Goal: Task Accomplishment & Management: Manage account settings

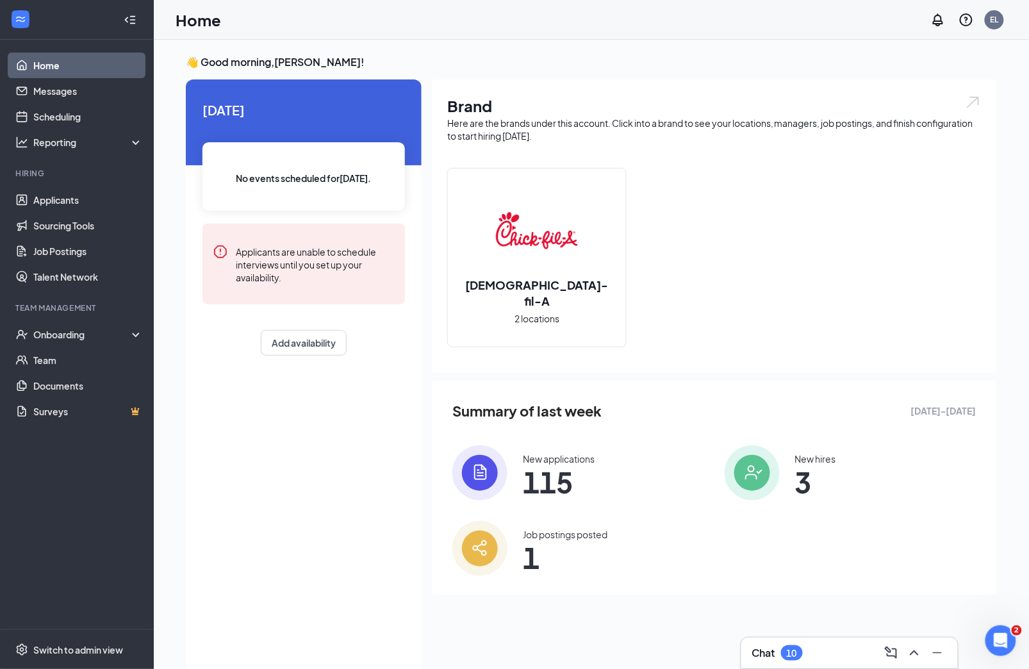
click at [701, 249] on div "[DEMOGRAPHIC_DATA]-fil-A 2 locations" at bounding box center [714, 263] width 534 height 190
click at [96, 197] on link "Applicants" at bounding box center [88, 200] width 110 height 26
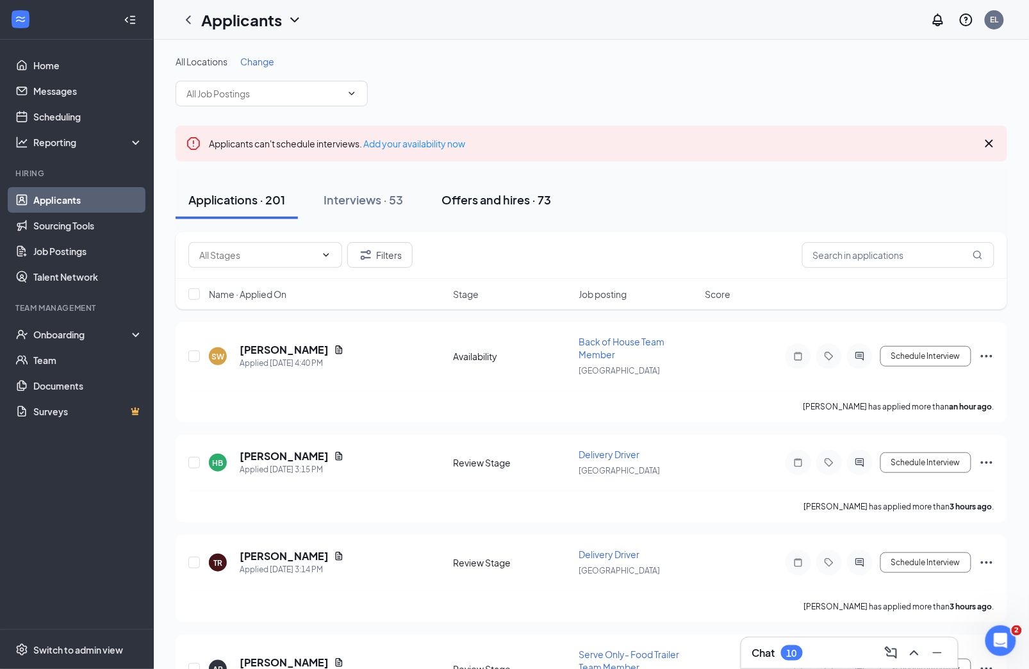
click at [479, 195] on div "Offers and hires · 73" at bounding box center [496, 199] width 110 height 16
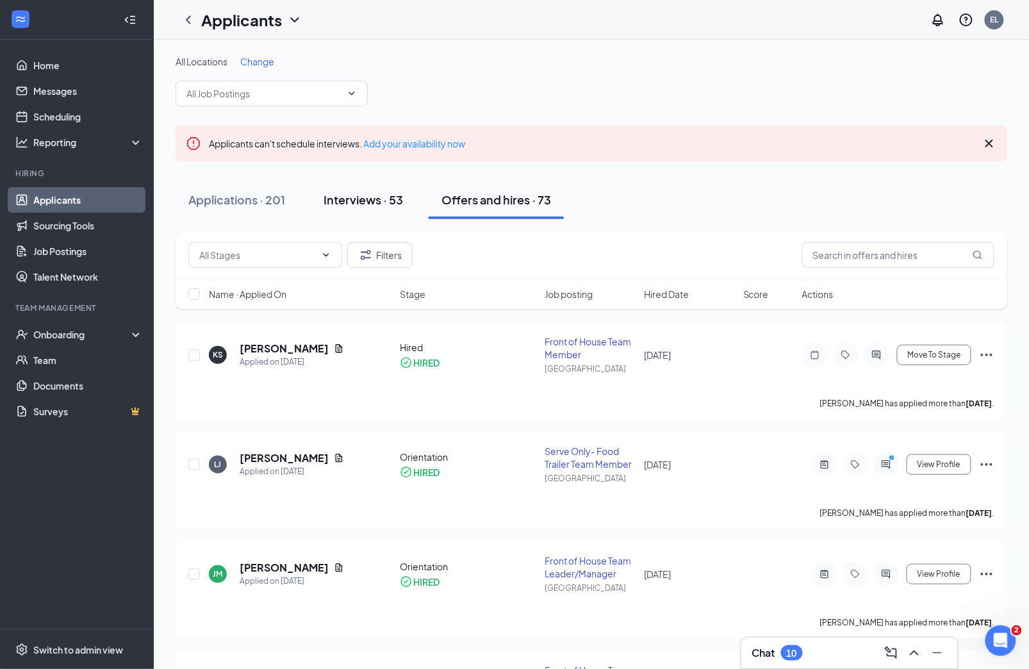
click at [371, 197] on div "Interviews · 53" at bounding box center [362, 199] width 79 height 16
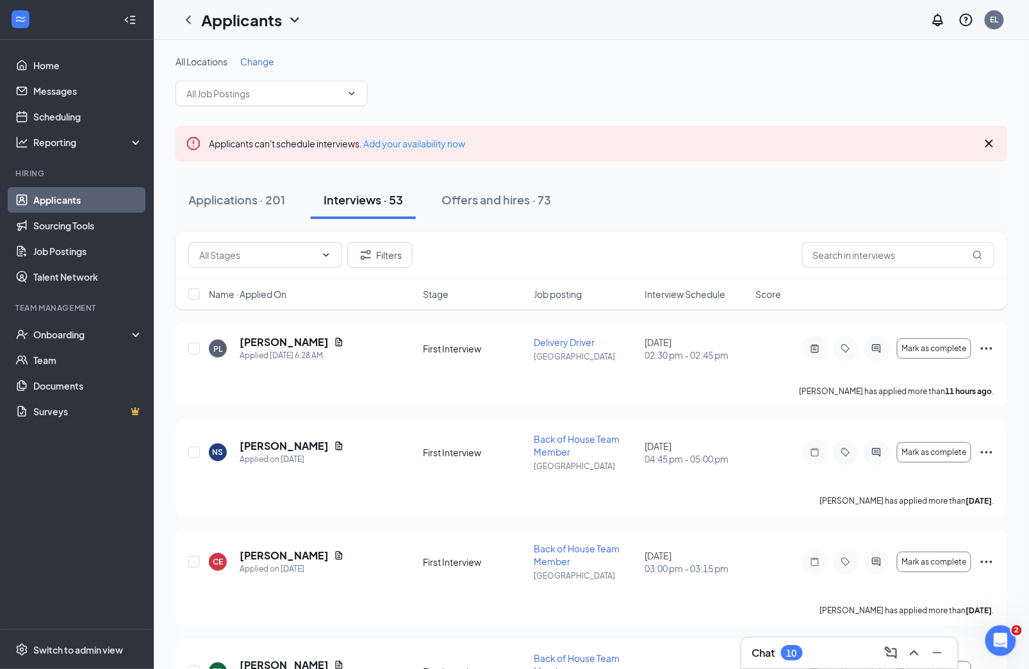
click at [672, 297] on span "Interview Schedule" at bounding box center [685, 294] width 81 height 13
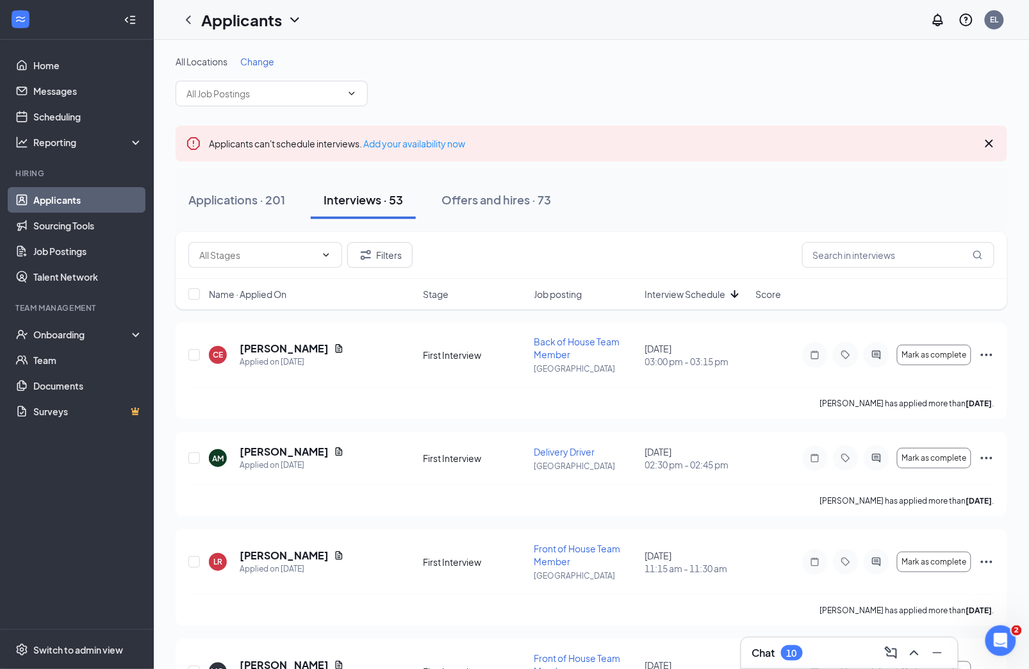
click at [671, 295] on span "Interview Schedule" at bounding box center [685, 294] width 81 height 13
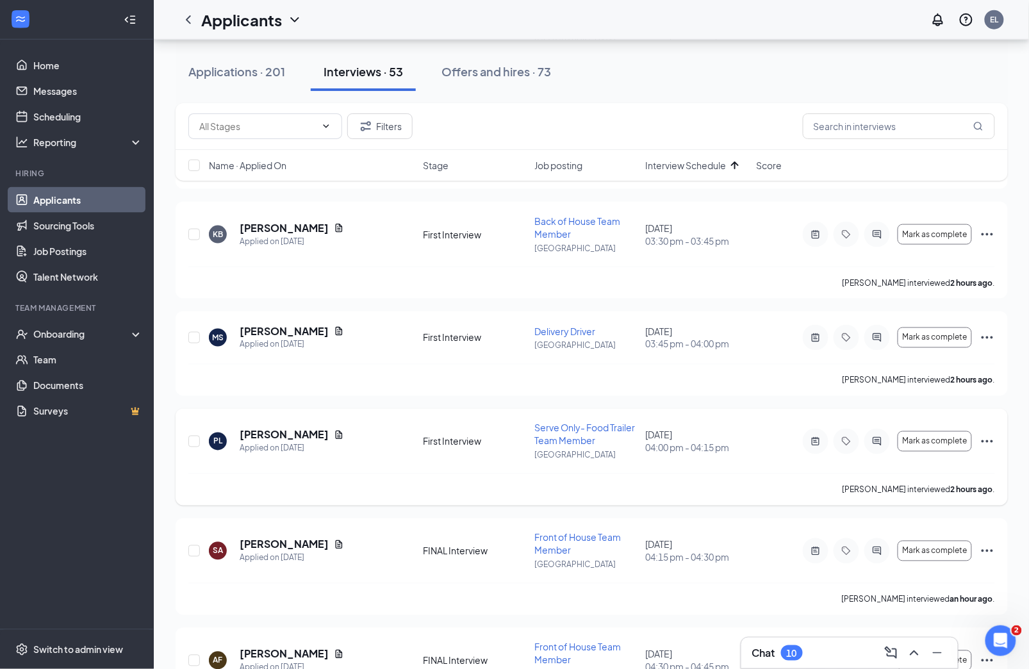
scroll to position [435, 0]
click at [812, 438] on icon "ActiveNote" at bounding box center [815, 442] width 8 height 8
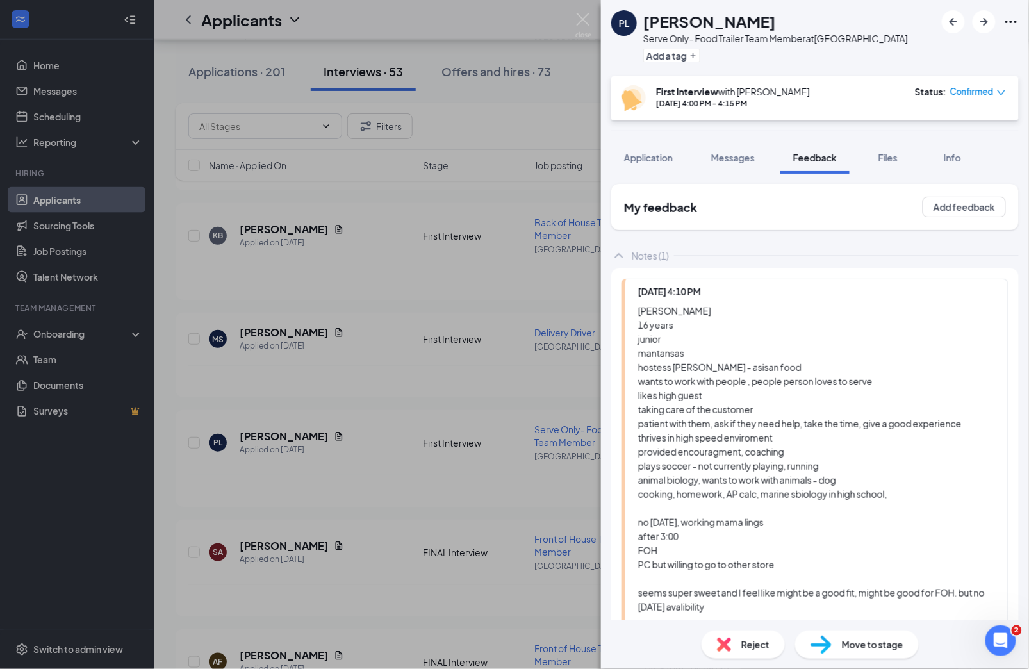
scroll to position [92, 0]
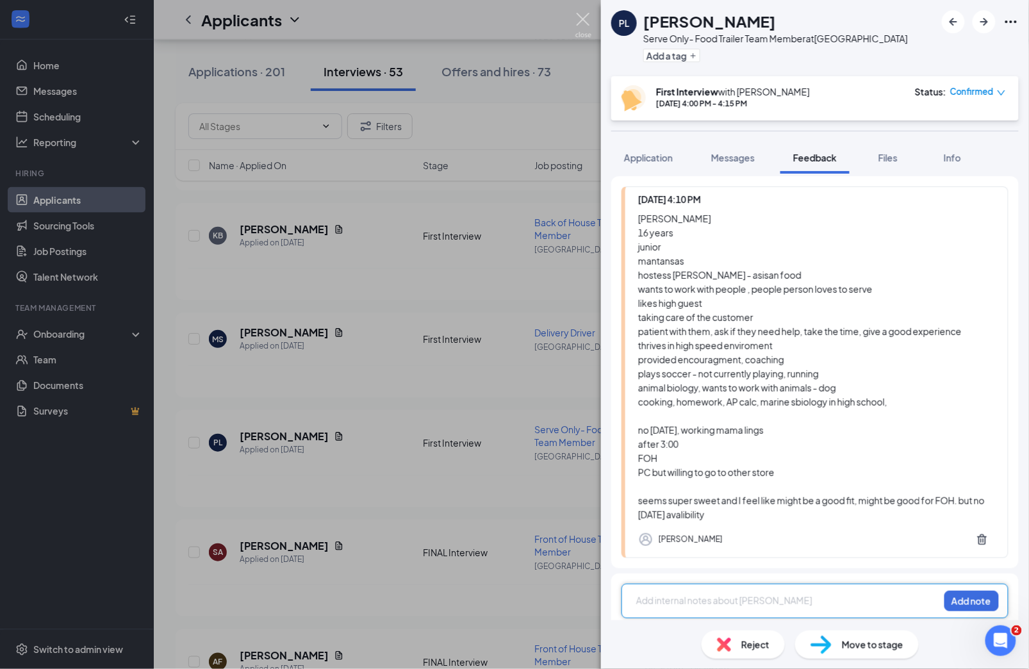
click at [590, 13] on img at bounding box center [583, 25] width 16 height 25
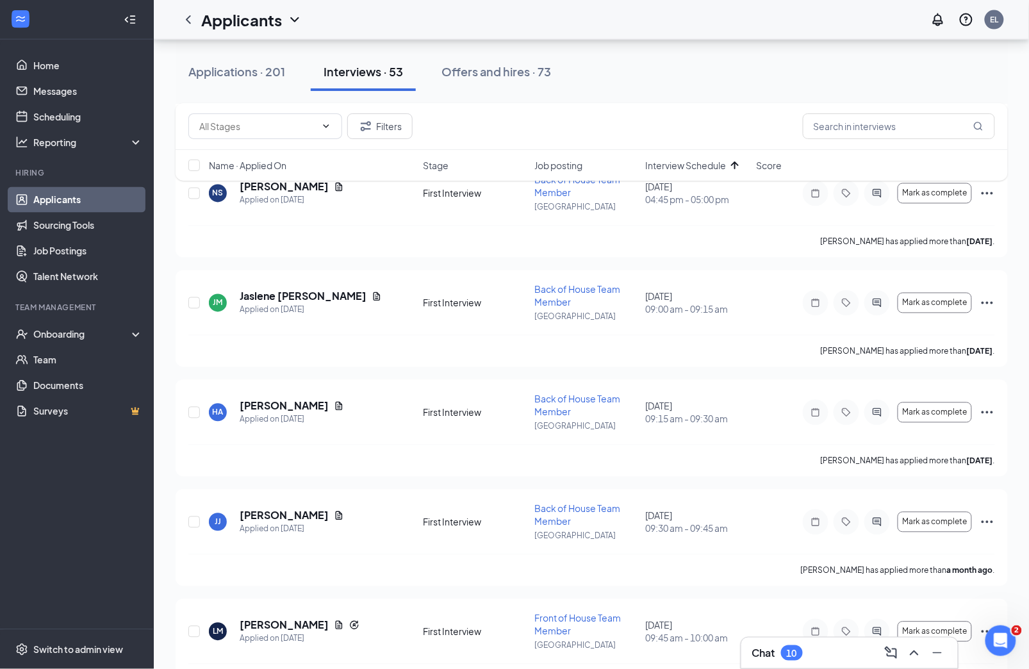
scroll to position [3702, 0]
click at [263, 69] on div "Applications · 201" at bounding box center [236, 71] width 97 height 16
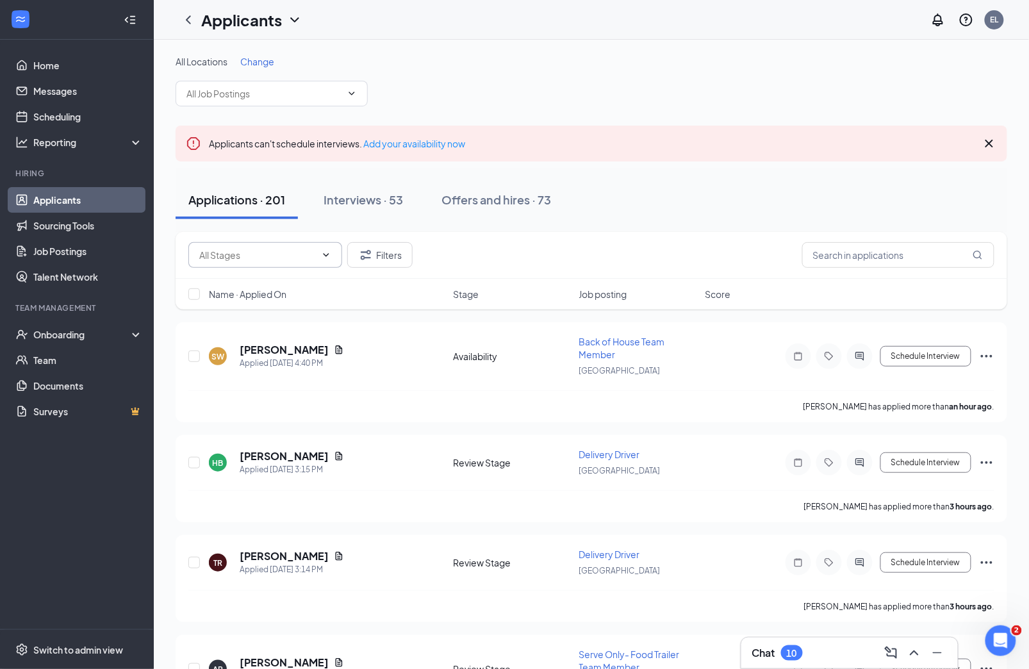
click at [285, 249] on input "text" at bounding box center [257, 255] width 117 height 14
click at [282, 77] on div "All Locations Change" at bounding box center [590, 80] width 831 height 51
click at [282, 94] on input "text" at bounding box center [263, 93] width 155 height 14
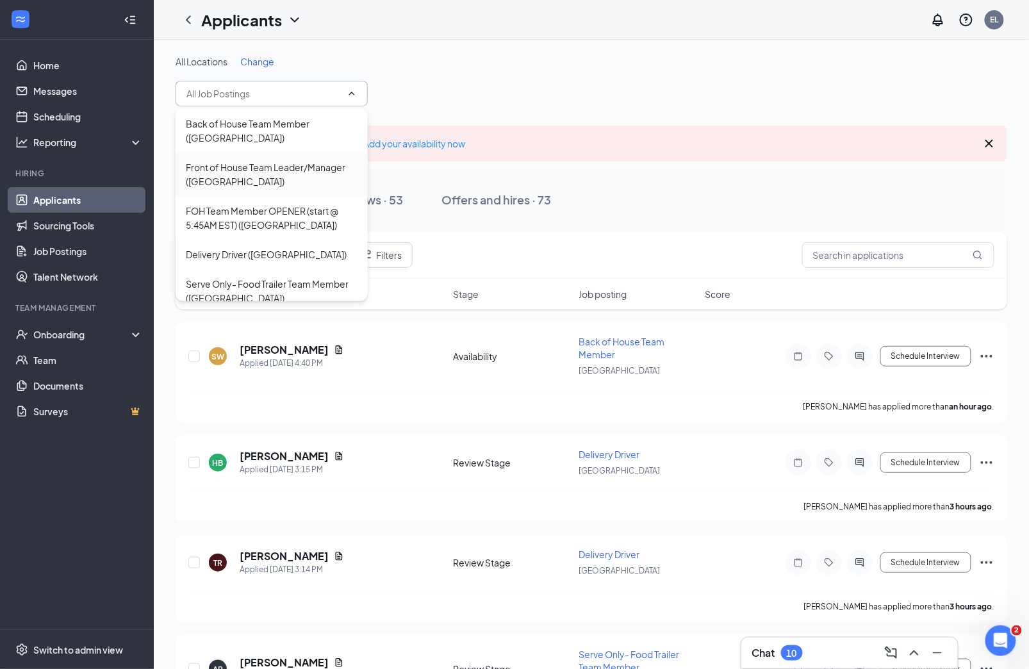
click at [275, 165] on div "Front of House Team Leader/Manager ([GEOGRAPHIC_DATA])" at bounding box center [272, 174] width 172 height 28
type input "Front of House Team Leader/Manager ([GEOGRAPHIC_DATA])"
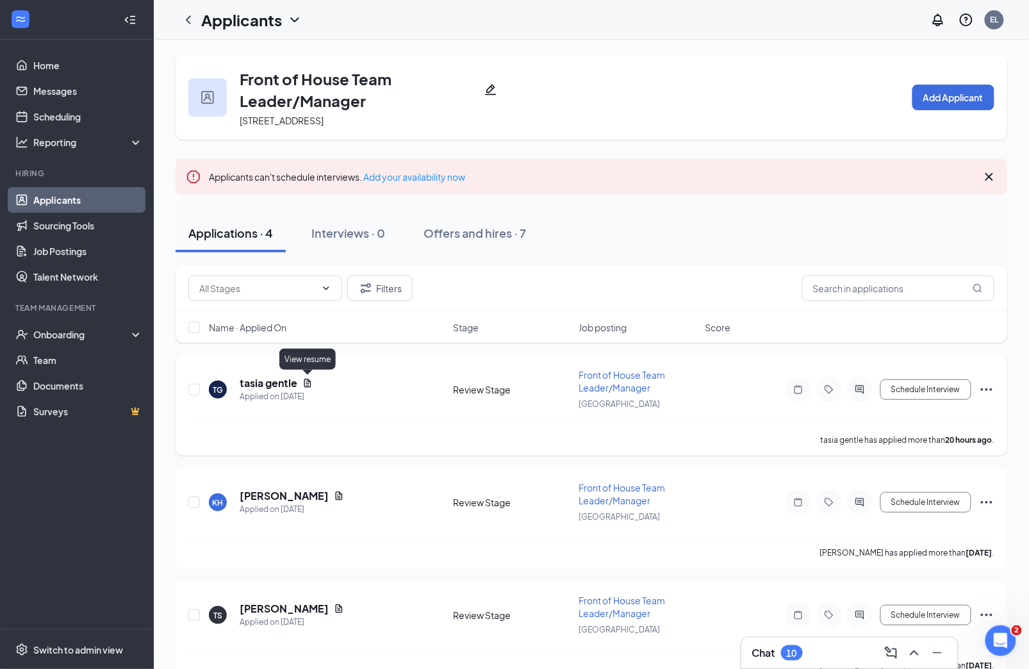
click at [304, 380] on icon "Document" at bounding box center [307, 383] width 10 height 10
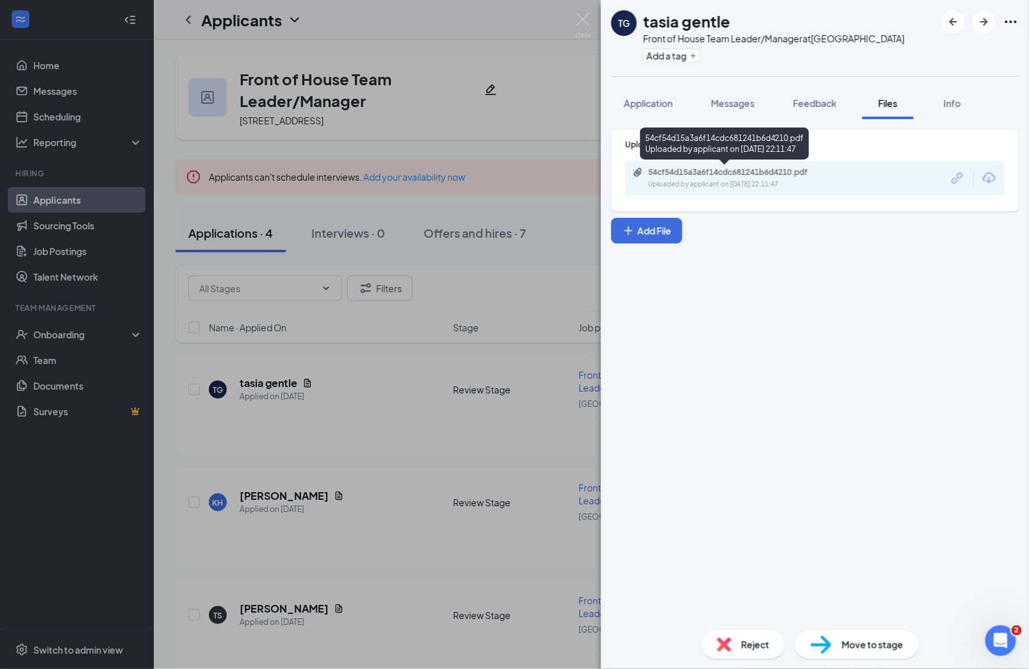
click at [730, 196] on div "Upload Resume 54cf54d15a3a6f14cdc681241b6d4210.pdf Uploaded by applicant on [DA…" at bounding box center [814, 170] width 407 height 82
click at [728, 172] on div "54cf54d15a3a6f14cdc681241b6d4210.pdf" at bounding box center [737, 172] width 179 height 10
click at [647, 108] on span "Application" at bounding box center [648, 103] width 49 height 12
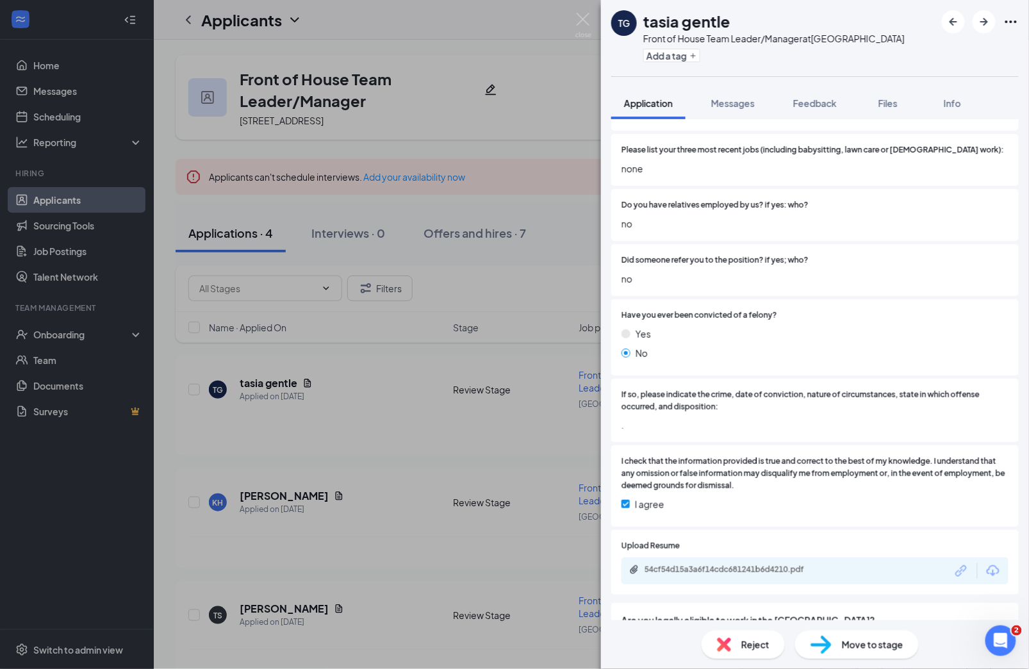
scroll to position [587, 0]
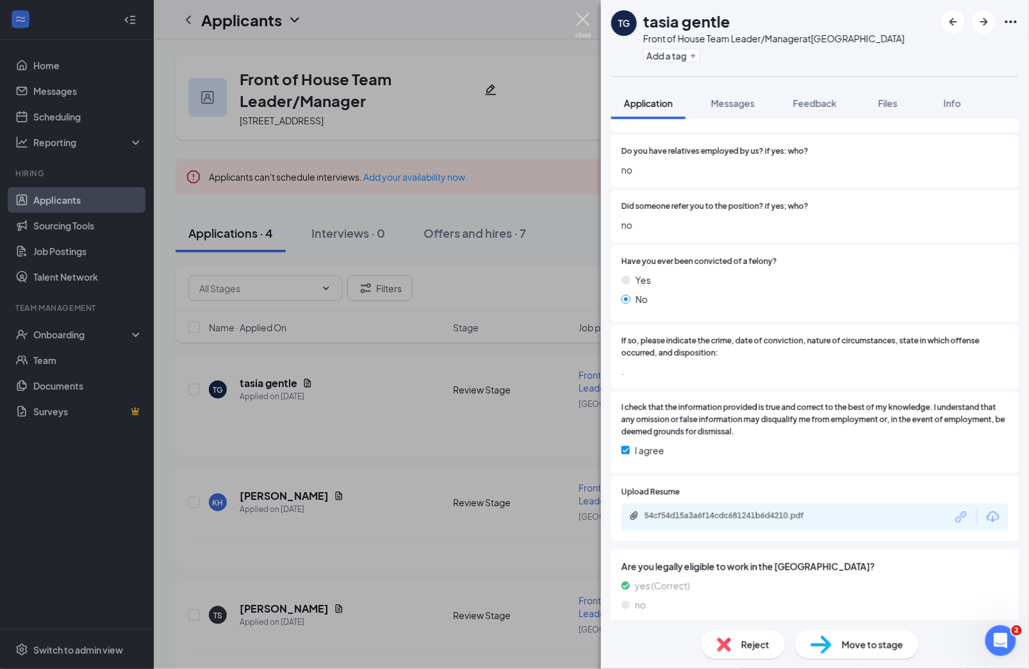
click at [587, 24] on img at bounding box center [583, 25] width 16 height 25
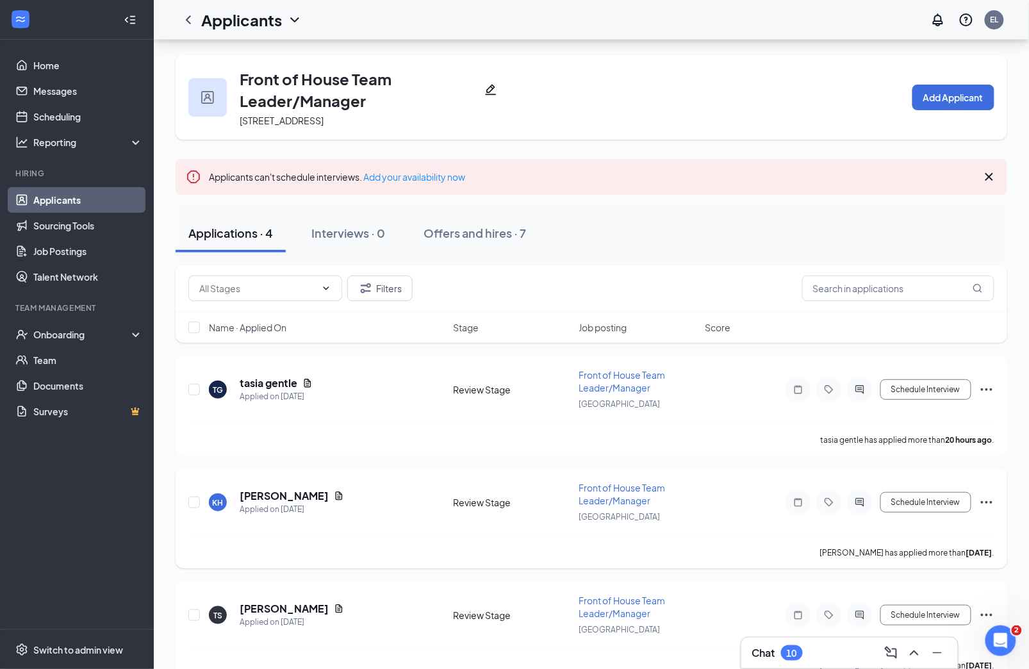
scroll to position [106, 0]
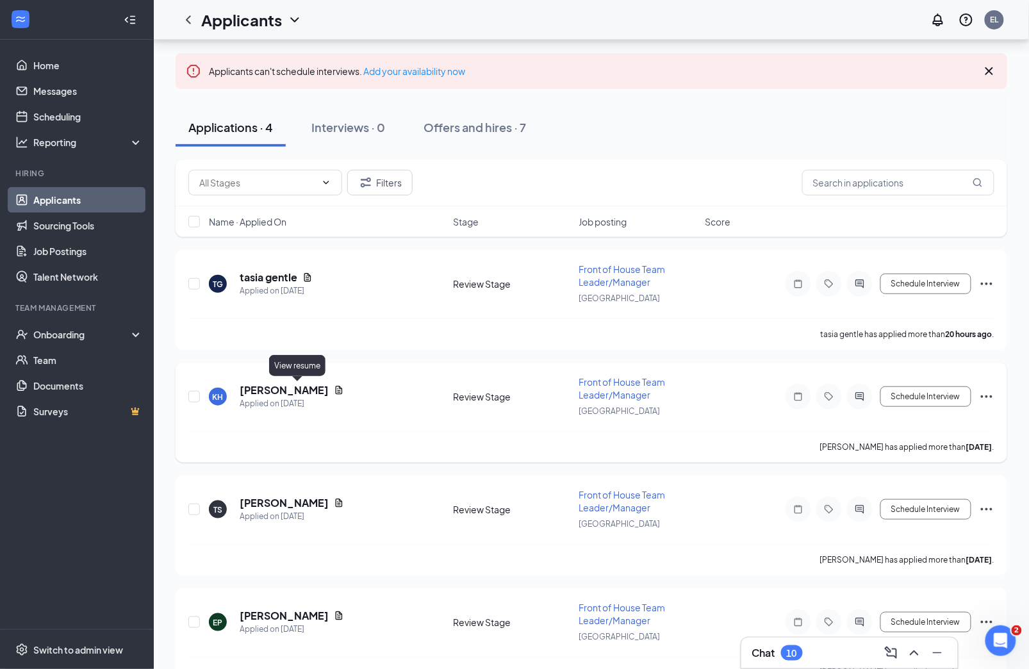
click at [336, 386] on icon "Document" at bounding box center [339, 390] width 7 height 8
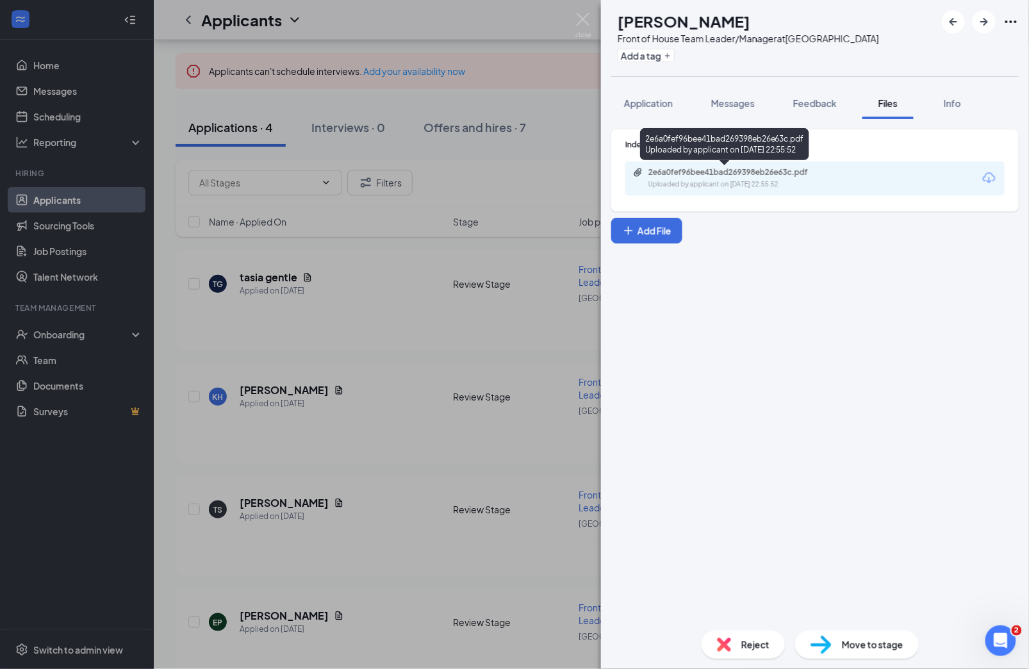
click at [708, 179] on div "Uploaded by applicant on [DATE] 22:55:52" at bounding box center [744, 184] width 192 height 10
click at [352, 373] on div "KH [PERSON_NAME] Front of House Team Leader/Manager at [GEOGRAPHIC_DATA] Add a …" at bounding box center [514, 334] width 1029 height 669
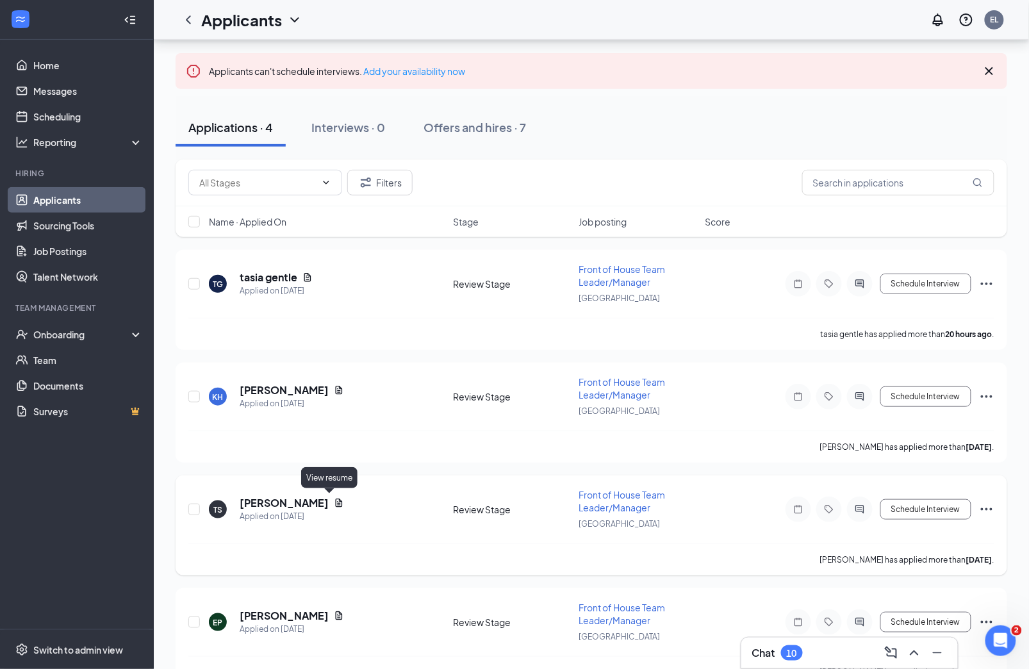
click at [334, 498] on icon "Document" at bounding box center [339, 503] width 10 height 10
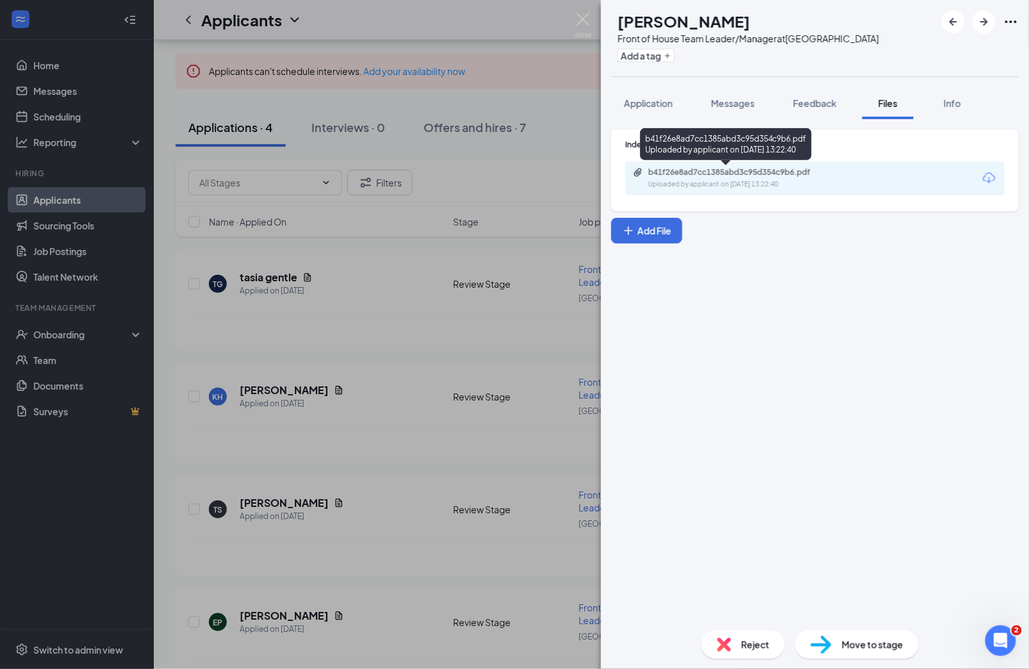
click at [760, 168] on div "b41f26e8ad7cc1385abd3c95d354c9b6.pdf" at bounding box center [737, 172] width 179 height 10
click at [479, 343] on div "TS [PERSON_NAME] Front of House Team Leader/Manager at [GEOGRAPHIC_DATA] Add a …" at bounding box center [514, 334] width 1029 height 669
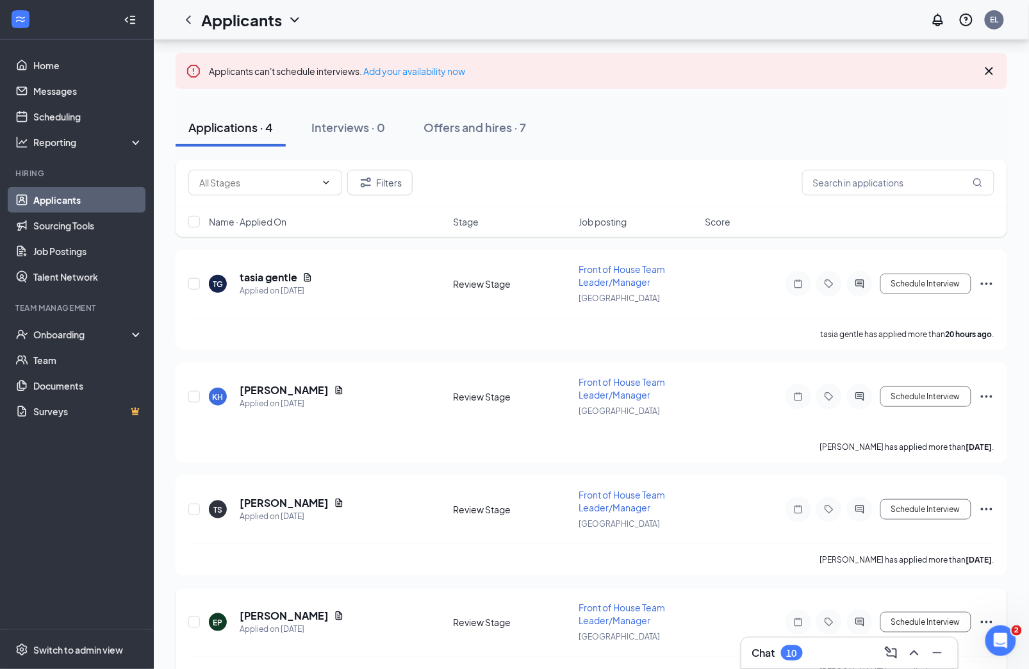
click at [336, 611] on icon "Document" at bounding box center [339, 615] width 7 height 8
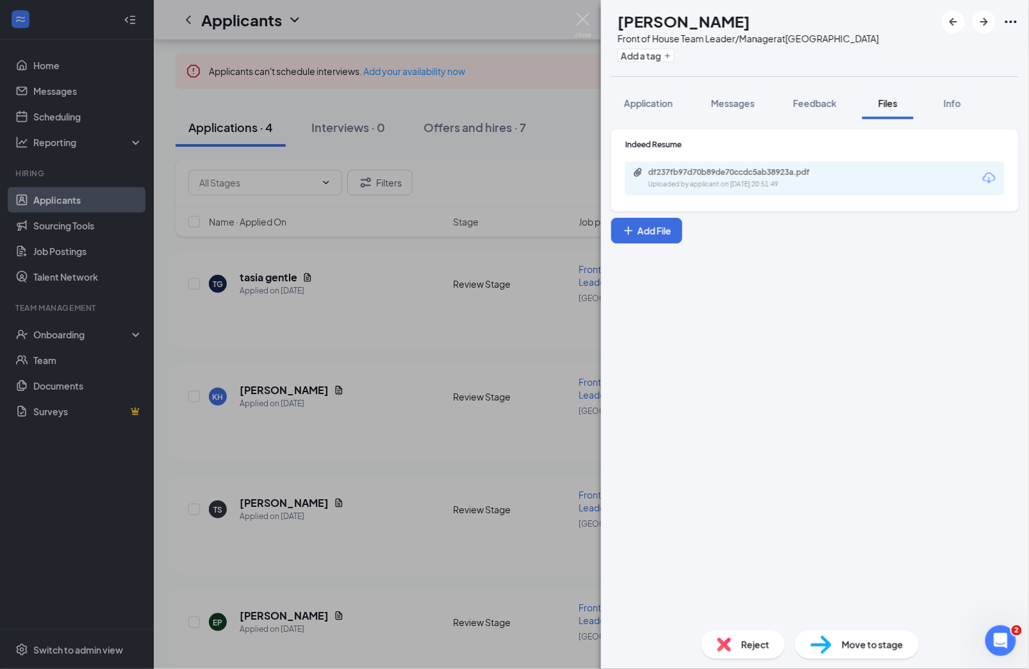
click at [810, 175] on div "df237fb97d70b89de70ccdc5ab38923a.pdf" at bounding box center [737, 172] width 179 height 10
click at [533, 372] on div "EP [PERSON_NAME] Front of House Team Leader/Manager at [GEOGRAPHIC_DATA] Add a …" at bounding box center [514, 334] width 1029 height 669
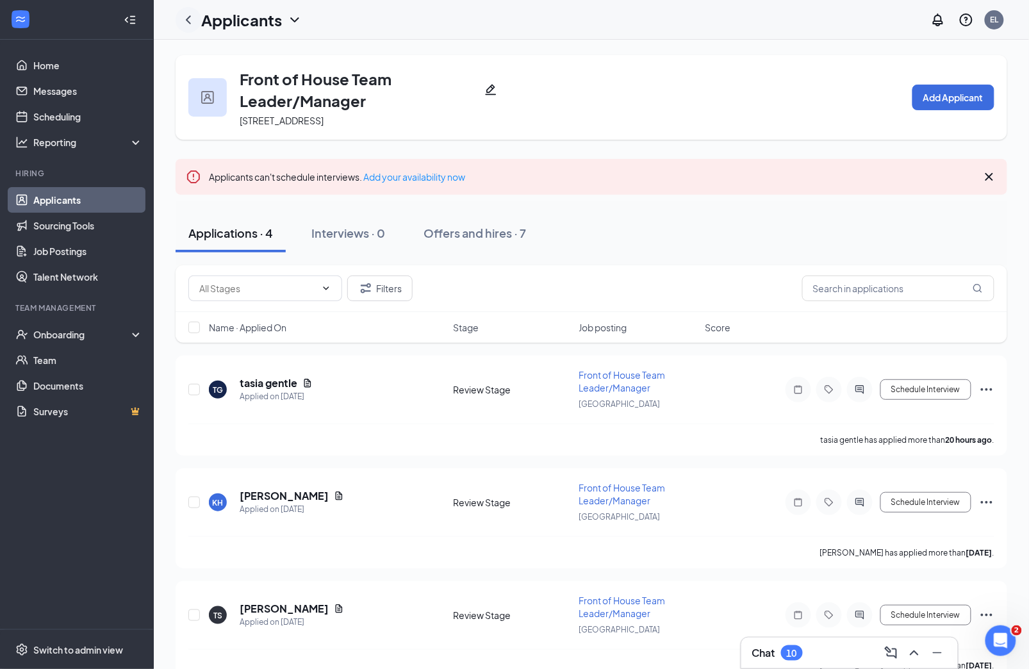
click at [190, 14] on icon "ChevronLeft" at bounding box center [188, 19] width 15 height 15
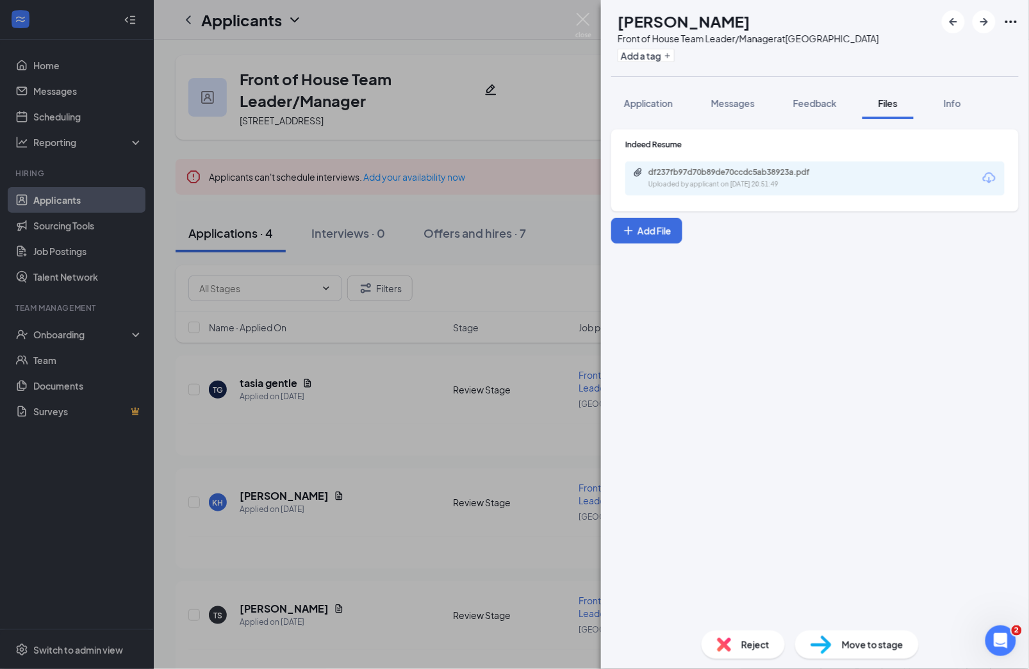
click at [506, 77] on div "EP [PERSON_NAME] Front of House Team Leader/Manager at [GEOGRAPHIC_DATA] Add a …" at bounding box center [514, 334] width 1029 height 669
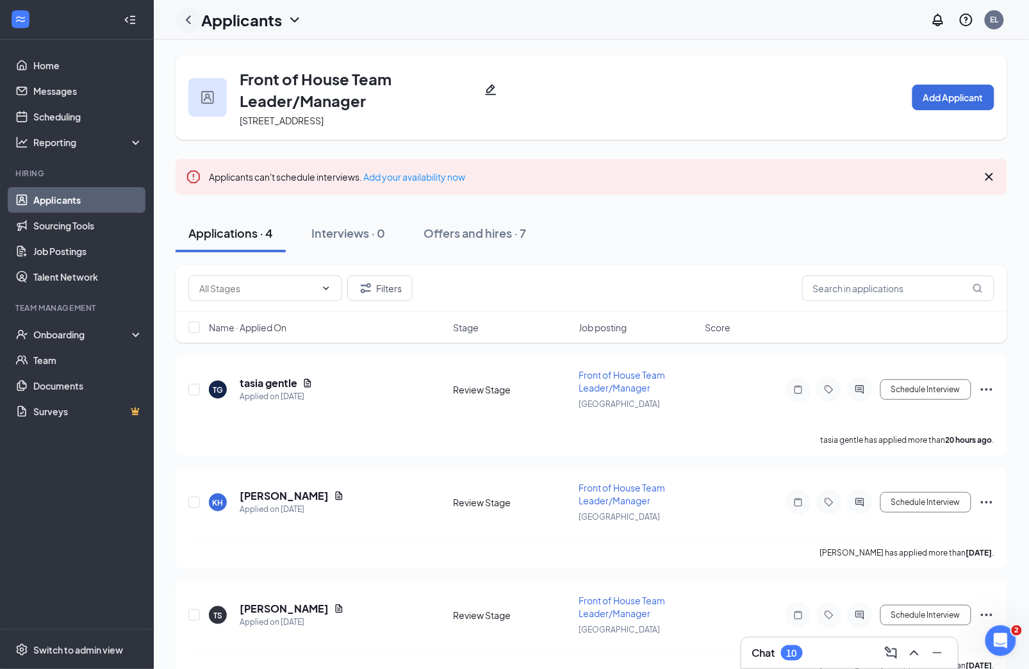
click at [192, 19] on icon "ChevronLeft" at bounding box center [188, 19] width 15 height 15
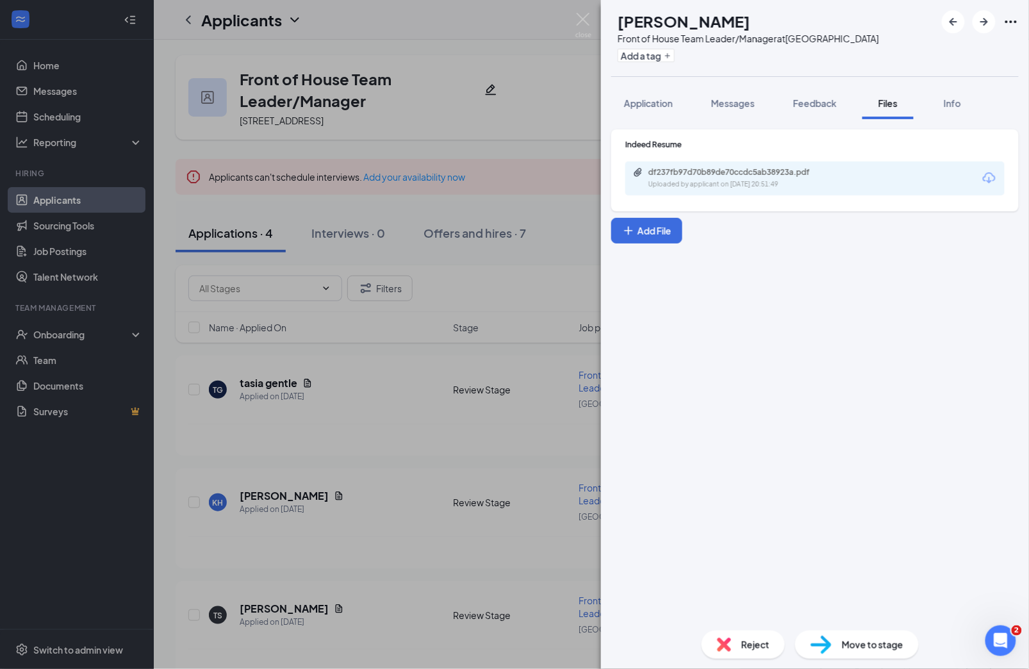
click at [584, 21] on img at bounding box center [583, 25] width 16 height 25
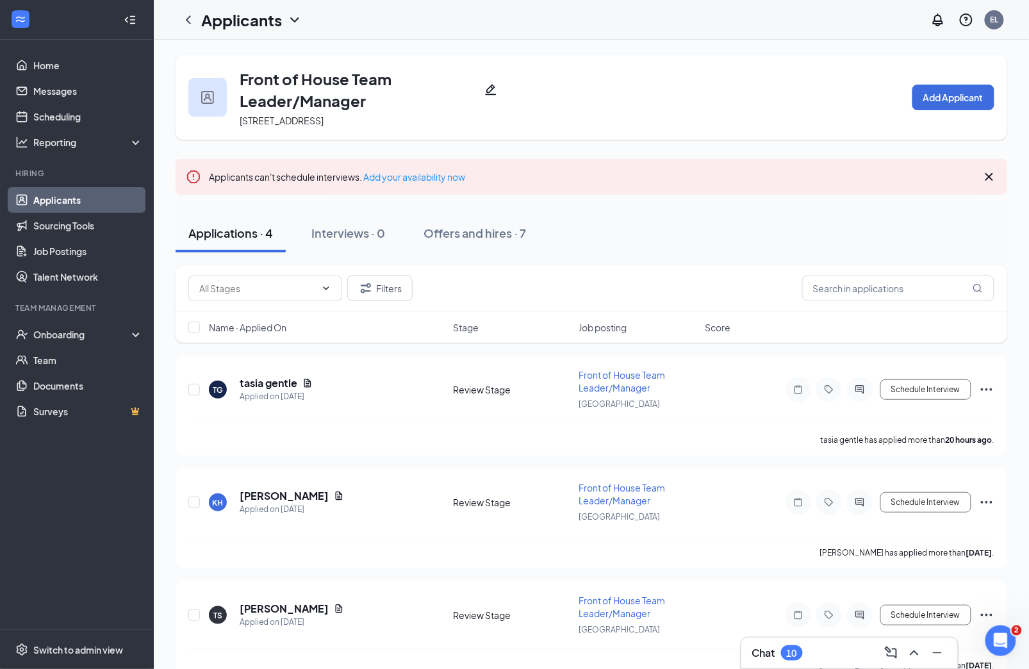
click at [254, 26] on h1 "Applicants" at bounding box center [241, 20] width 81 height 22
click at [288, 24] on icon "ChevronDown" at bounding box center [294, 19] width 15 height 15
click at [92, 200] on link "Applicants" at bounding box center [88, 200] width 110 height 26
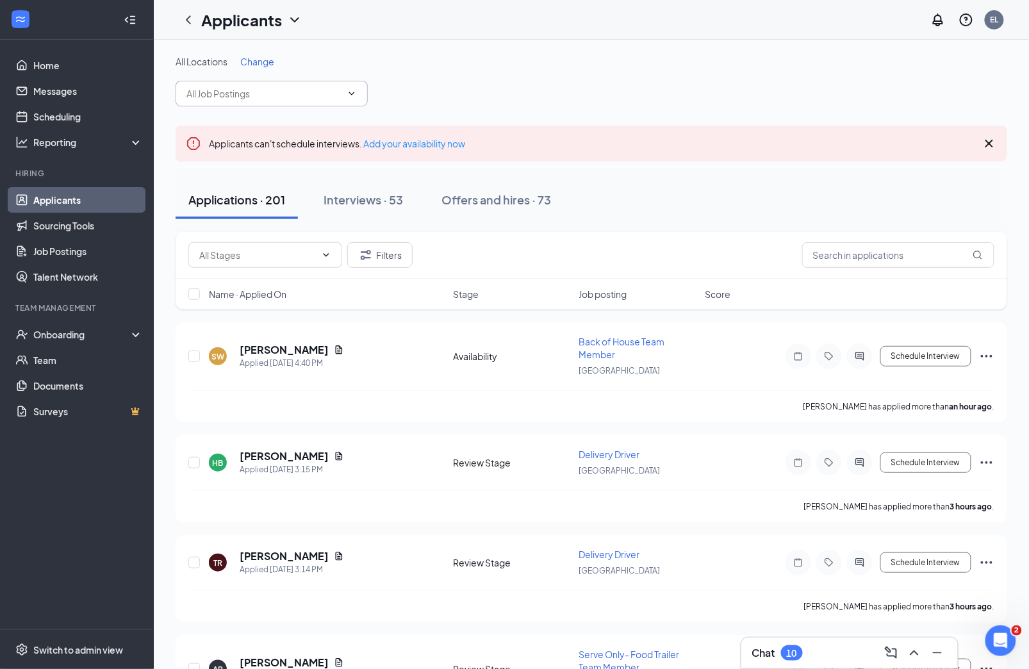
click at [293, 91] on input "text" at bounding box center [263, 93] width 155 height 14
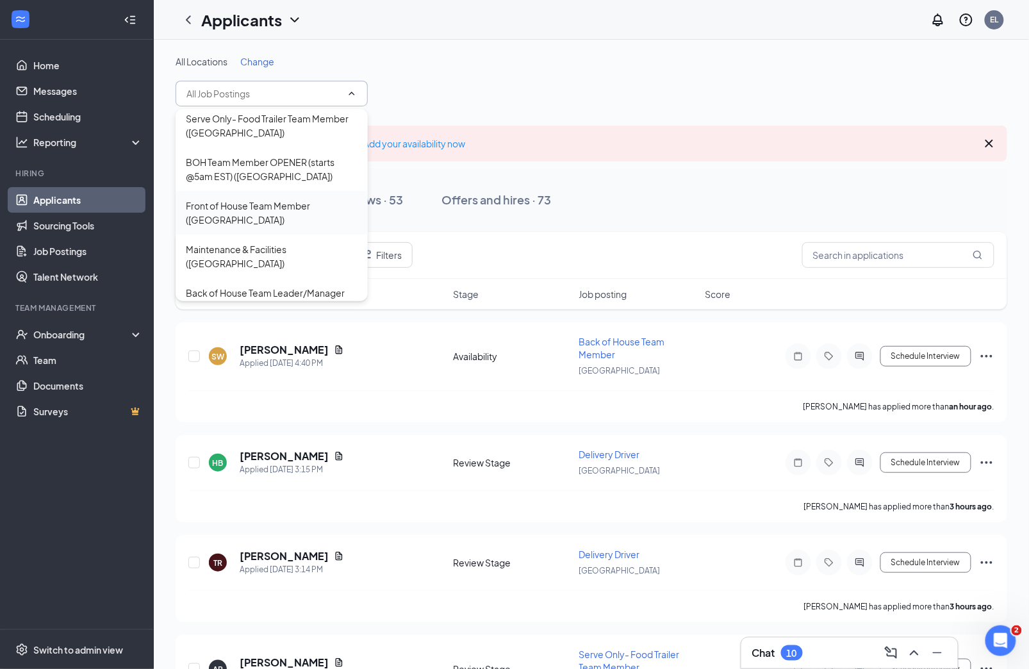
scroll to position [165, 0]
click at [283, 286] on div "Back of House Team Leader/Manager ([GEOGRAPHIC_DATA])" at bounding box center [272, 300] width 172 height 28
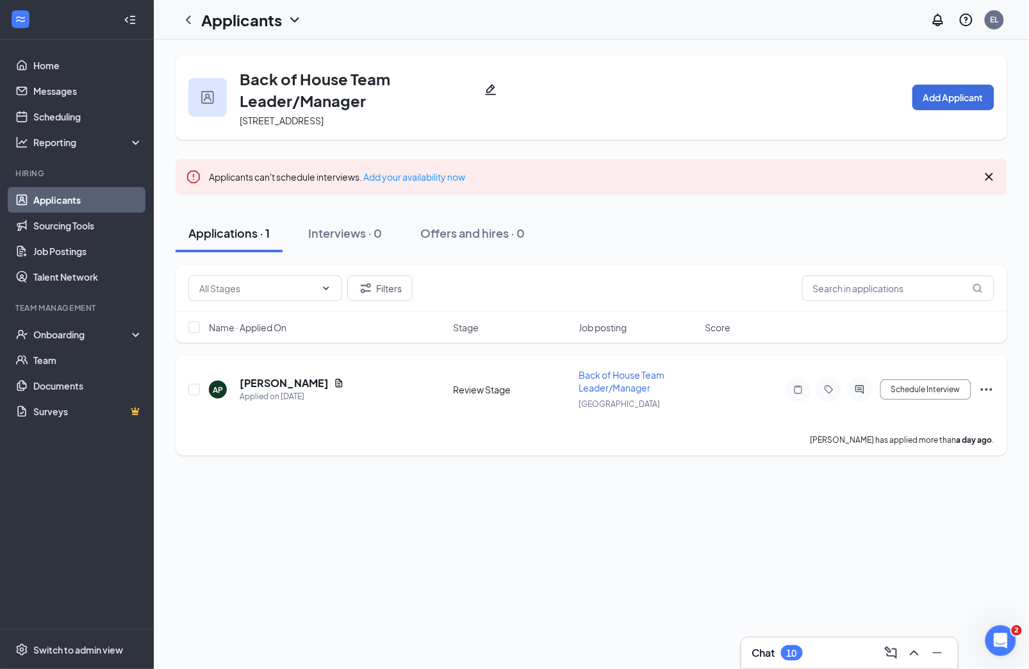
click at [336, 379] on icon "Document" at bounding box center [339, 382] width 7 height 8
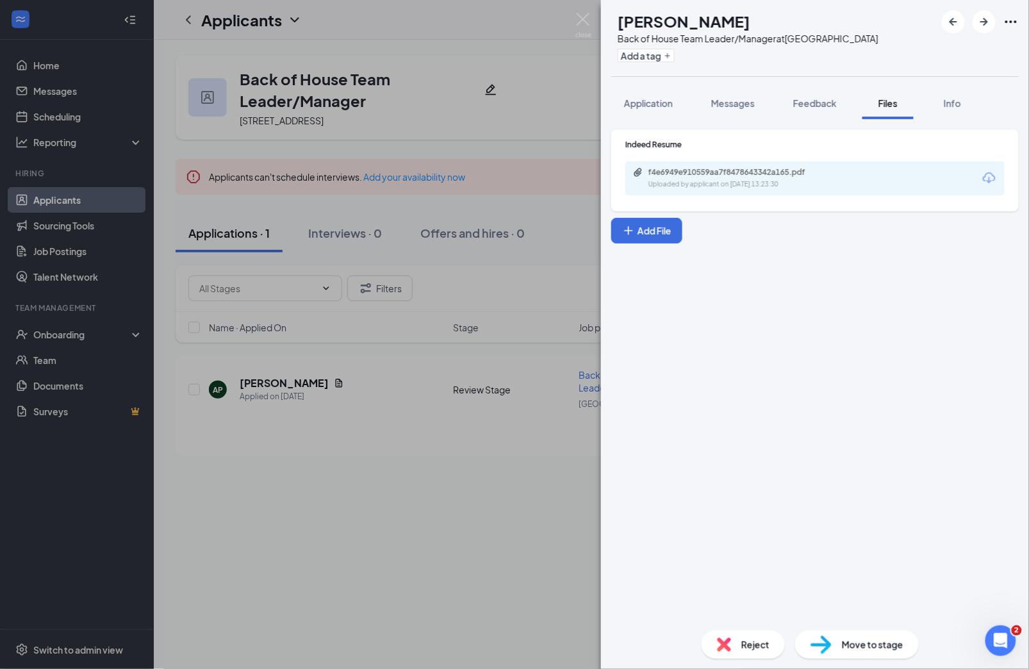
click at [740, 181] on div "Uploaded by applicant on [DATE] 13:23:30" at bounding box center [744, 184] width 192 height 10
click at [83, 123] on div "AP [PERSON_NAME] Back of House Team Leader/Manager at [GEOGRAPHIC_DATA] Add a t…" at bounding box center [514, 334] width 1029 height 669
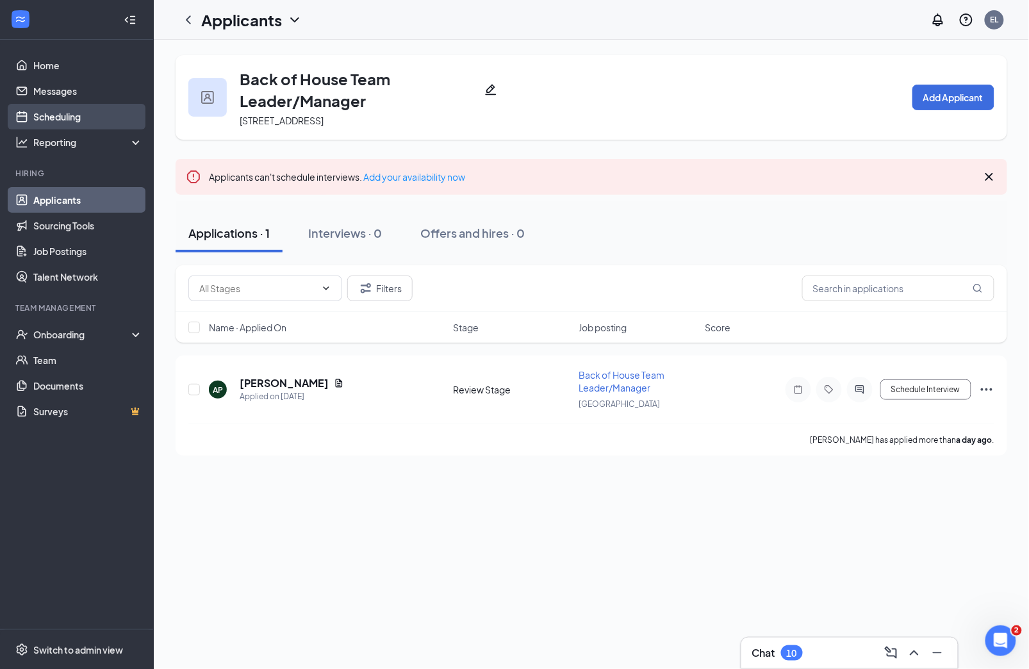
click at [73, 111] on link "Scheduling" at bounding box center [88, 117] width 110 height 26
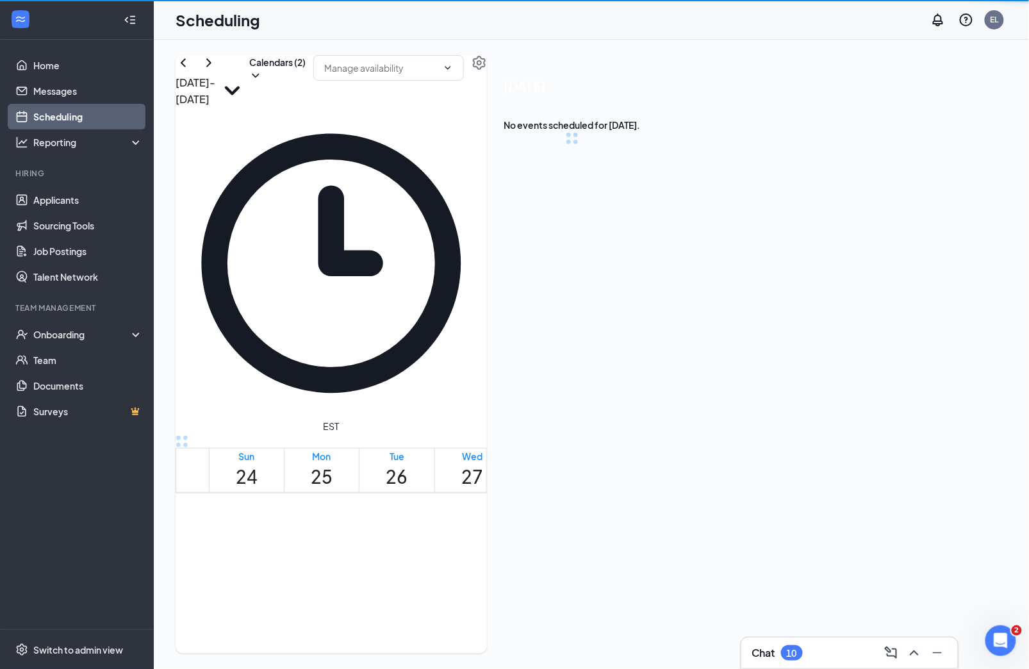
scroll to position [629, 0]
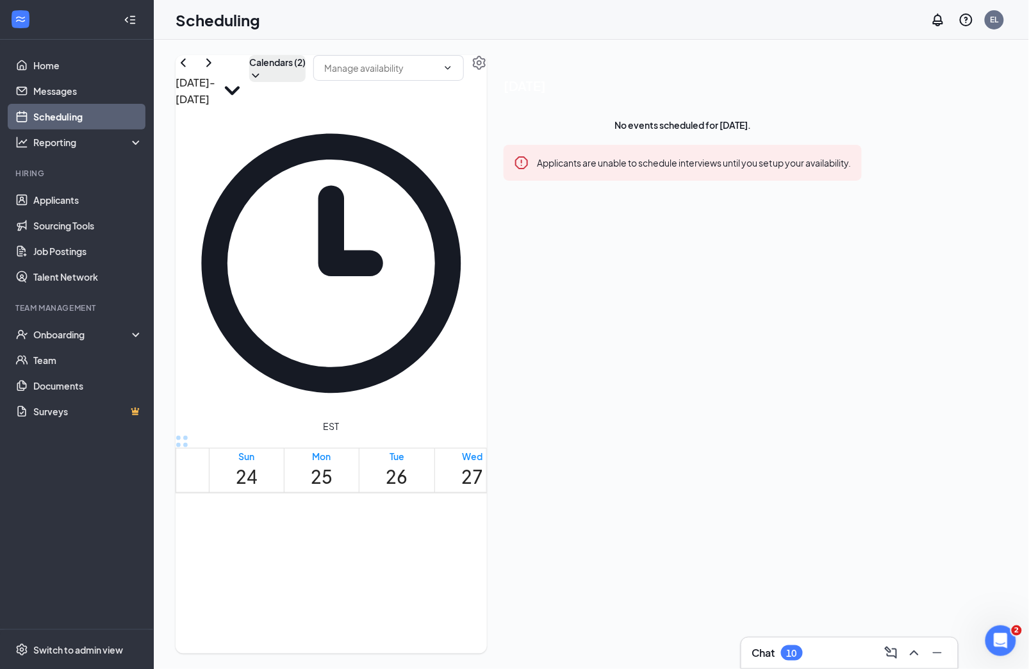
click at [305, 82] on button "Calendars (2)" at bounding box center [277, 68] width 56 height 27
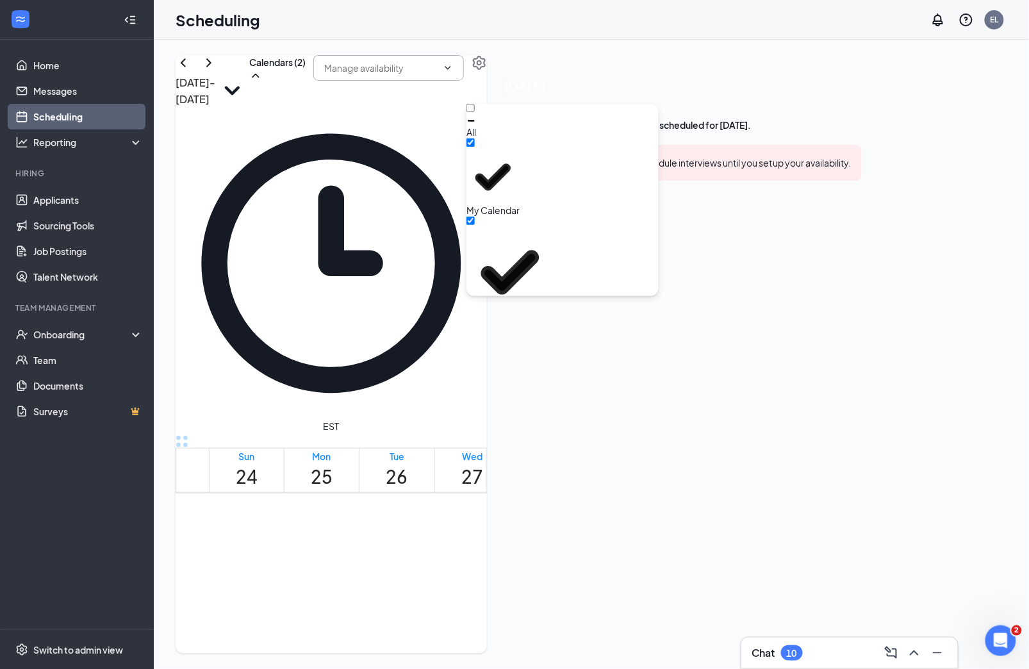
click at [437, 75] on input "text" at bounding box center [380, 68] width 113 height 14
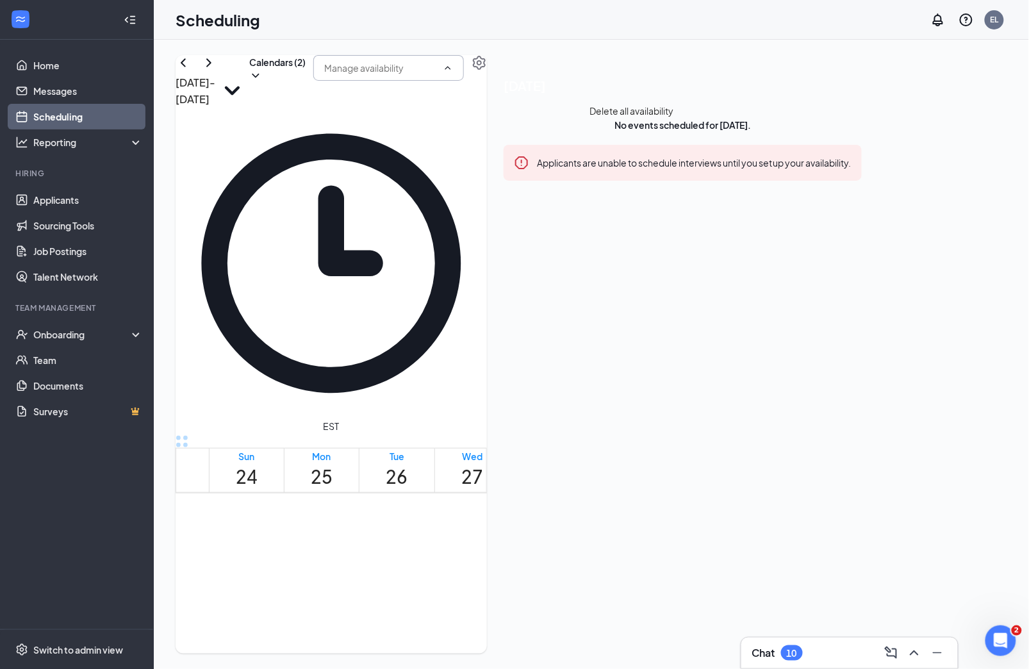
click at [437, 75] on input "text" at bounding box center [380, 68] width 113 height 14
click at [487, 70] on button "button" at bounding box center [478, 62] width 15 height 15
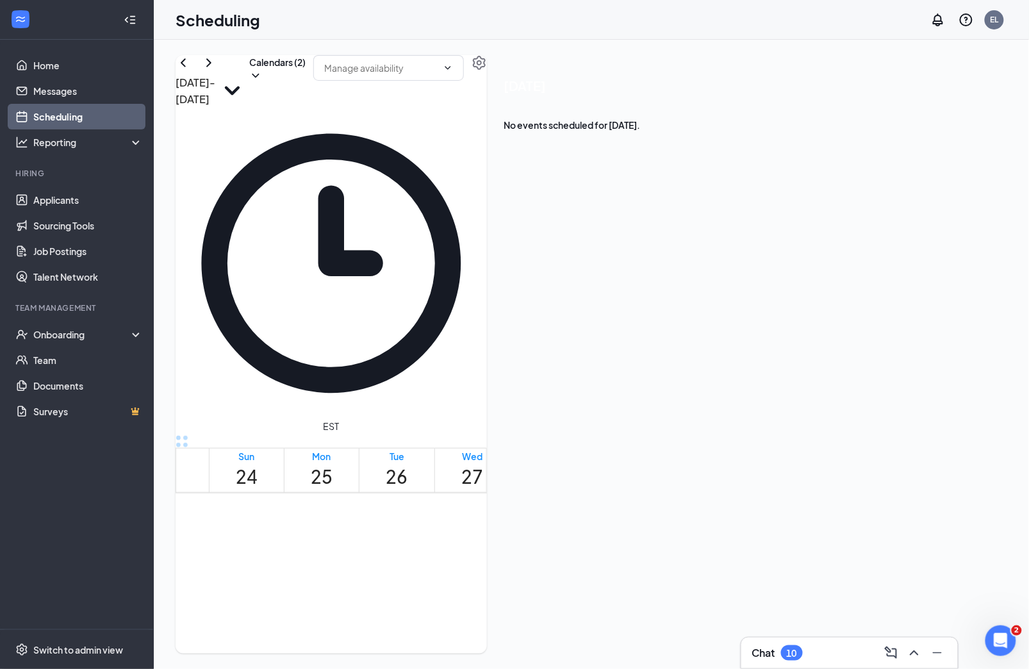
scroll to position [629, 0]
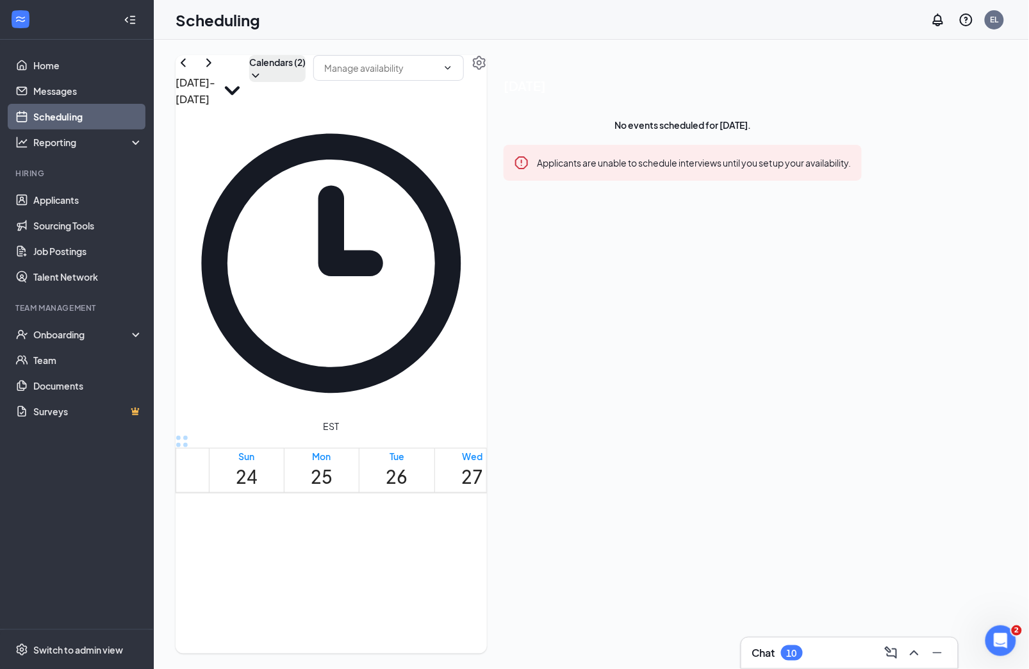
click at [305, 82] on button "Calendars (2)" at bounding box center [277, 68] width 56 height 27
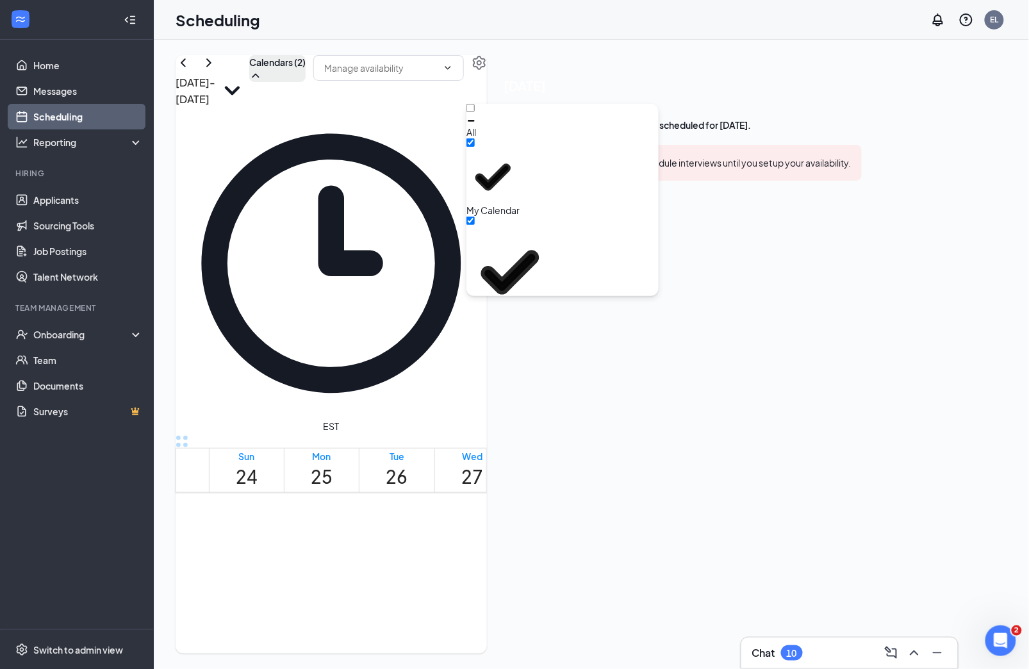
click at [305, 82] on button "Calendars (2)" at bounding box center [277, 68] width 56 height 27
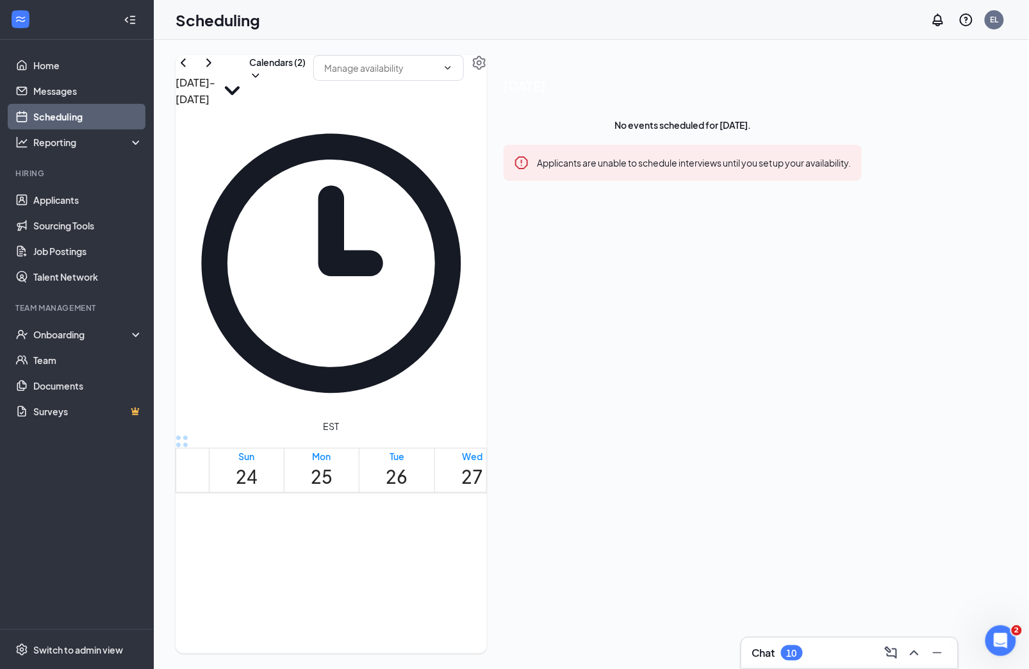
click at [216, 70] on icon "ChevronRight" at bounding box center [208, 62] width 15 height 15
click at [305, 82] on button "Calendars (2)" at bounding box center [277, 68] width 56 height 27
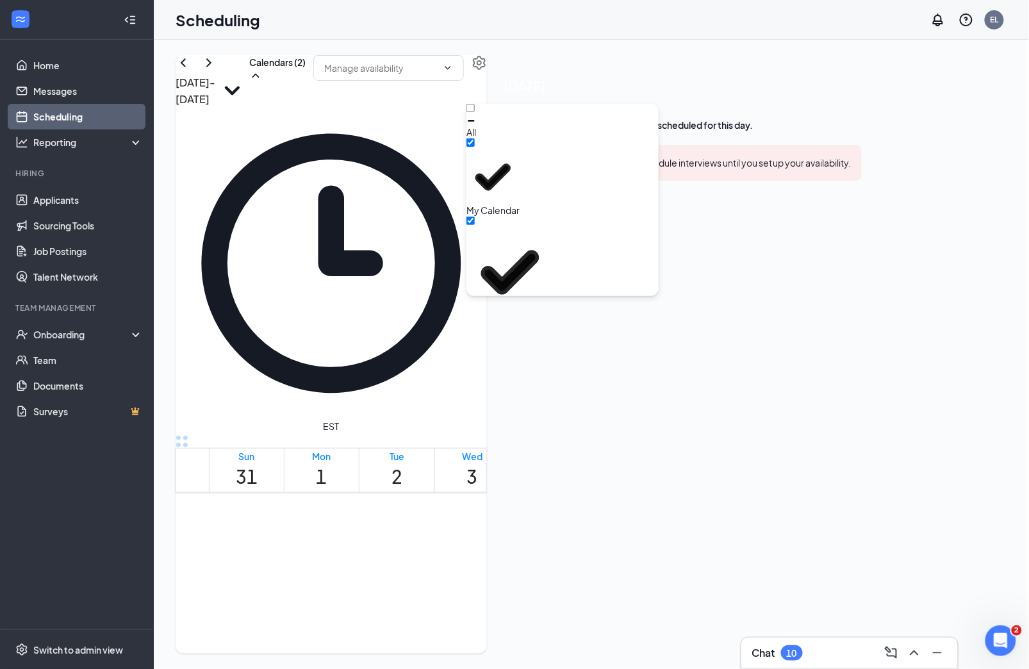
click at [475, 378] on input "[PERSON_NAME]" at bounding box center [470, 382] width 8 height 8
checkbox input "true"
click at [411, 225] on td at bounding box center [472, 218] width 526 height 15
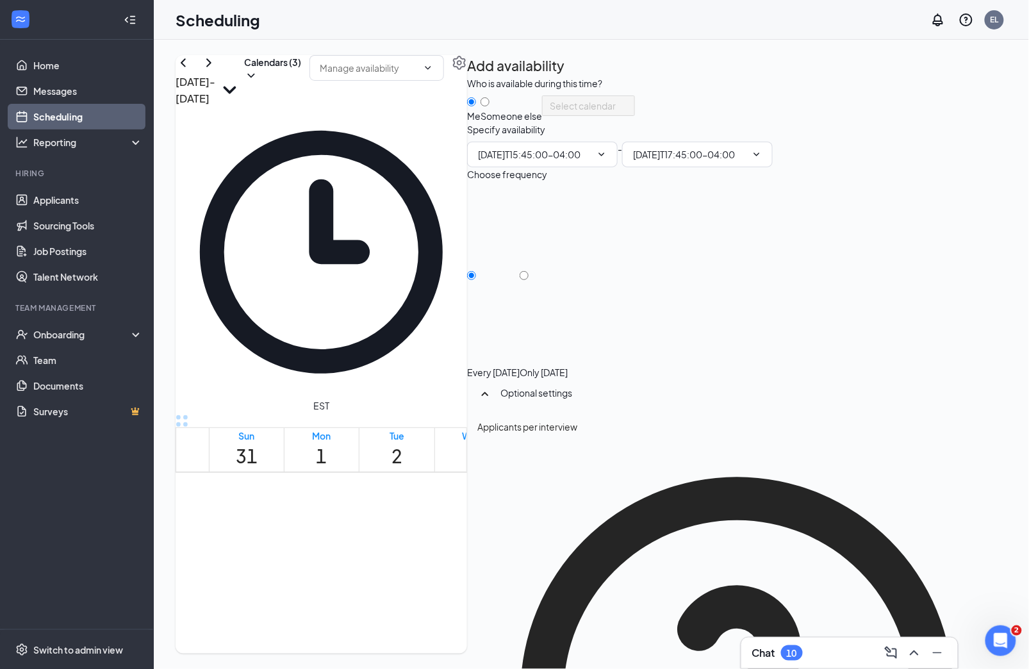
type input "03:45 PM"
type input "05:45 PM"
click at [414, 554] on div "3:45-5:45 PM" at bounding box center [396, 629] width 69 height 150
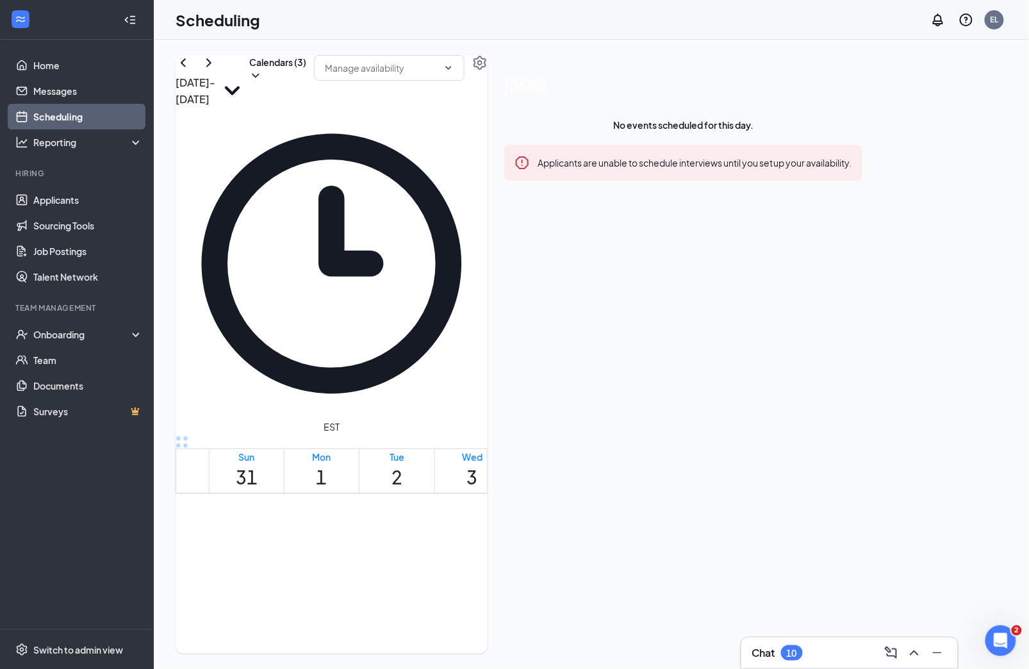
click at [411, 270] on td at bounding box center [472, 262] width 526 height 15
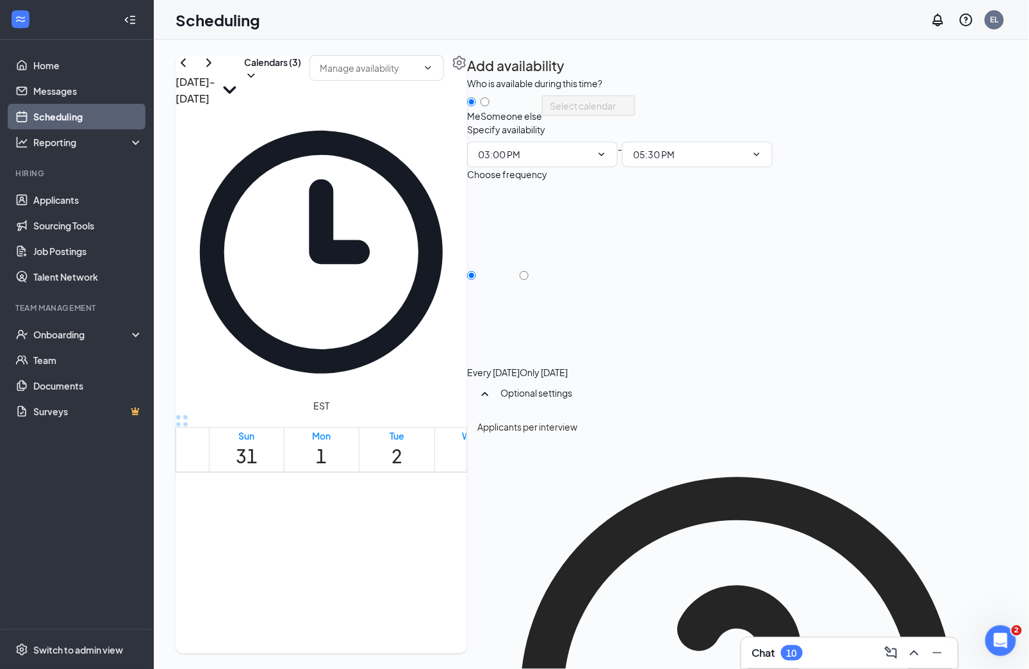
click at [542, 122] on div "Someone else" at bounding box center [510, 116] width 61 height 13
click at [489, 106] on input "Someone else" at bounding box center [484, 101] width 9 height 9
radio input "false"
radio input "true"
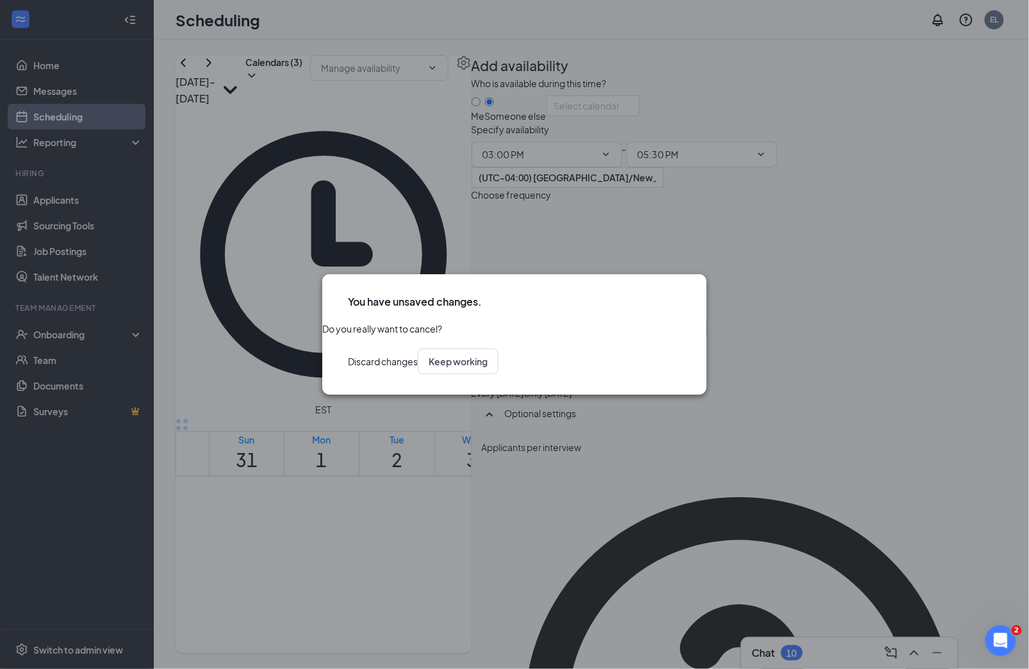
click at [418, 369] on button "Discard changes" at bounding box center [383, 361] width 70 height 26
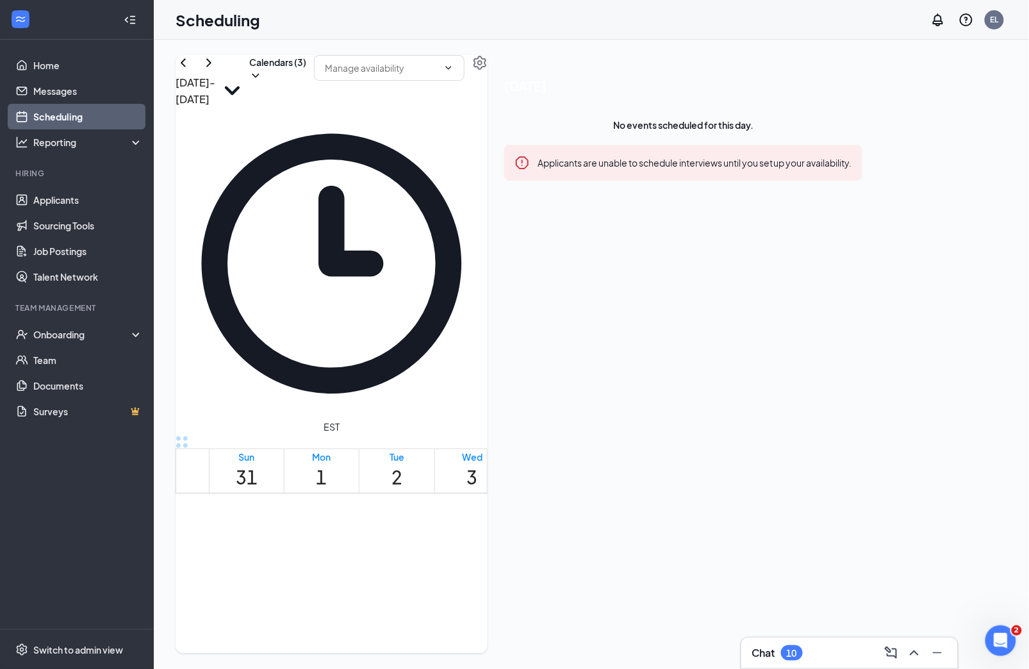
scroll to position [734, 0]
click at [191, 70] on button at bounding box center [182, 62] width 15 height 15
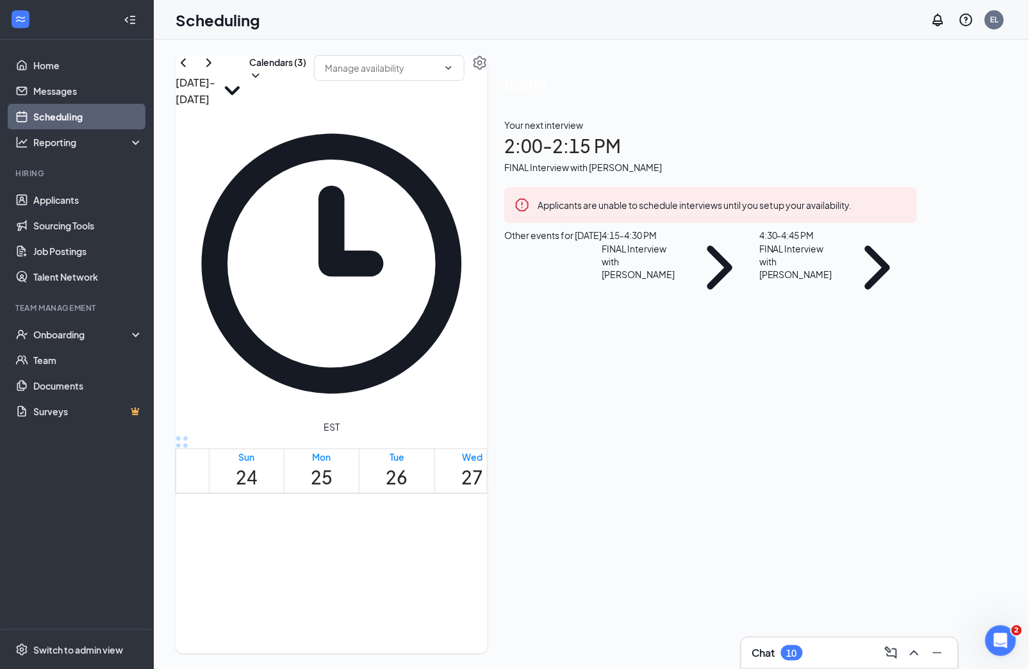
scroll to position [354, 0]
click at [306, 82] on button "Calendars (3)" at bounding box center [277, 68] width 57 height 27
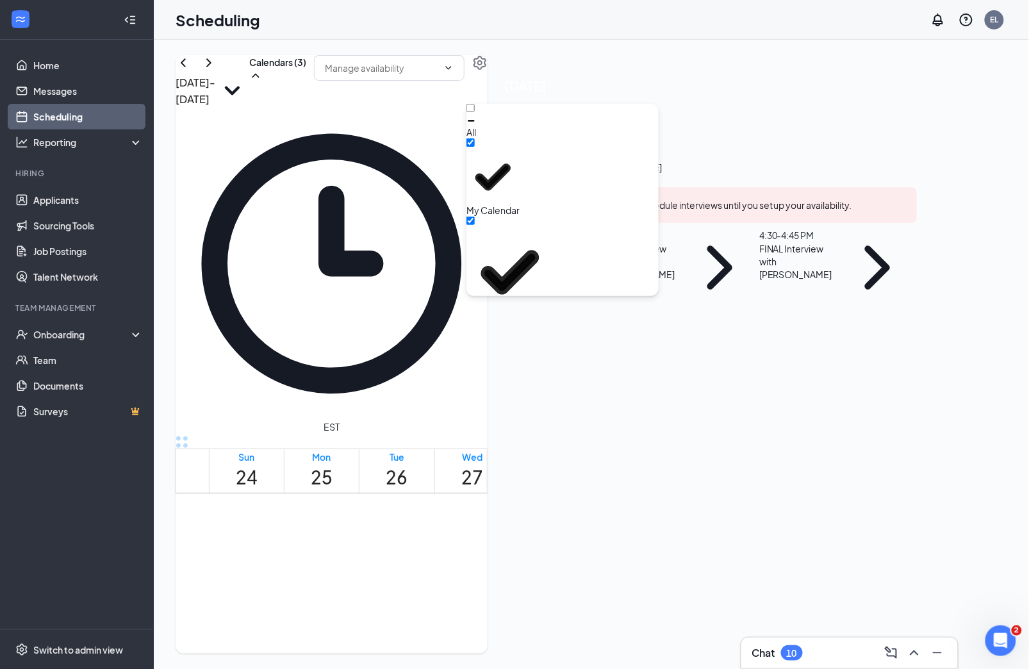
click at [476, 116] on icon "Minimize" at bounding box center [471, 121] width 10 height 10
click at [475, 112] on input "All" at bounding box center [470, 108] width 8 height 8
checkbox input "true"
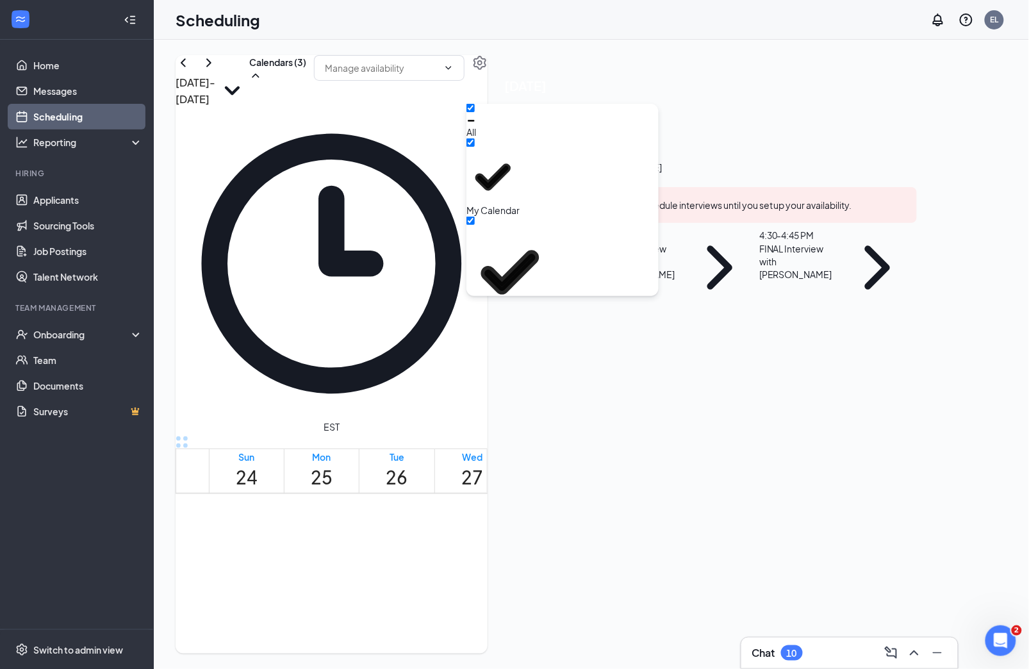
checkbox input "true"
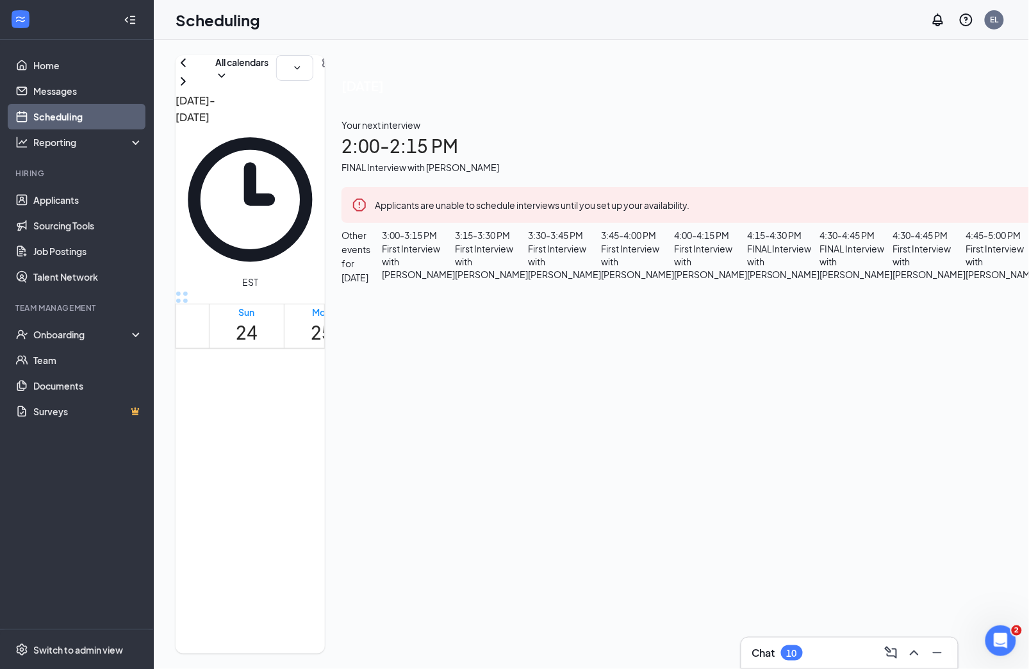
click at [528, 437] on td at bounding box center [472, 444] width 526 height 15
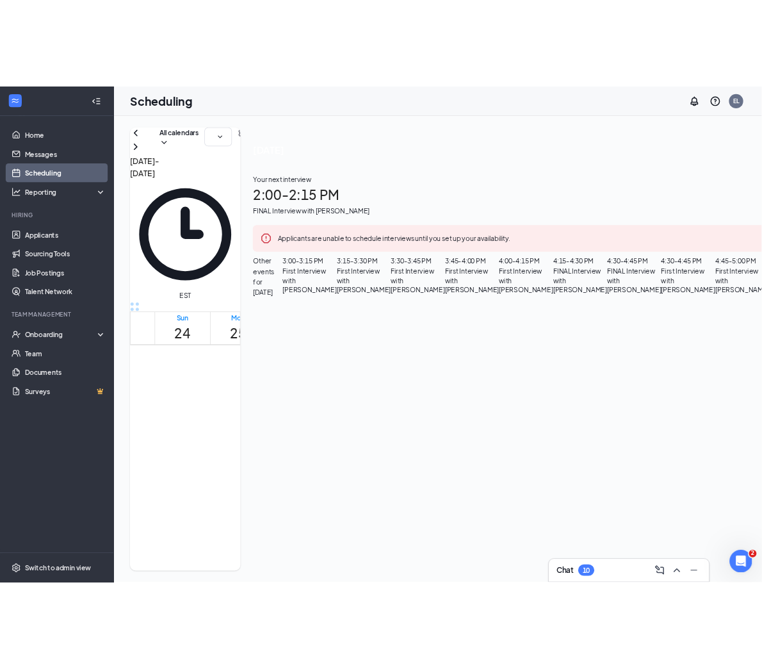
scroll to position [63, 0]
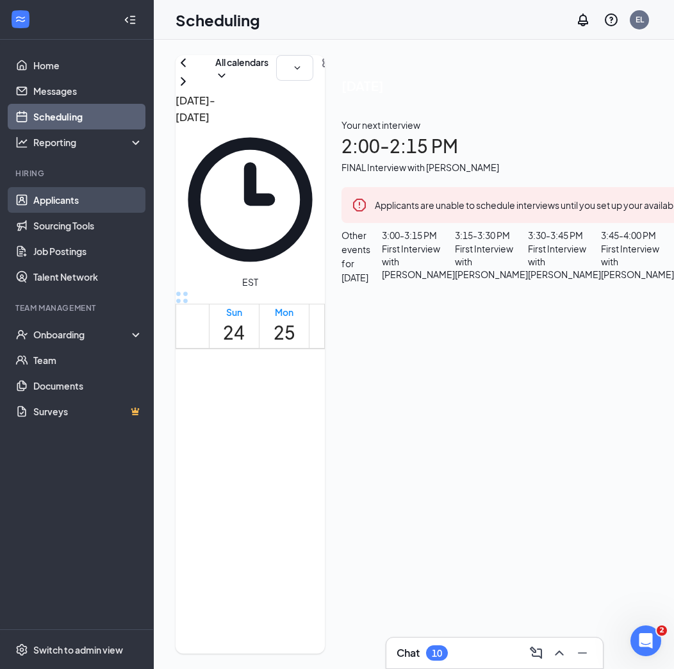
click at [76, 200] on link "Applicants" at bounding box center [88, 200] width 110 height 26
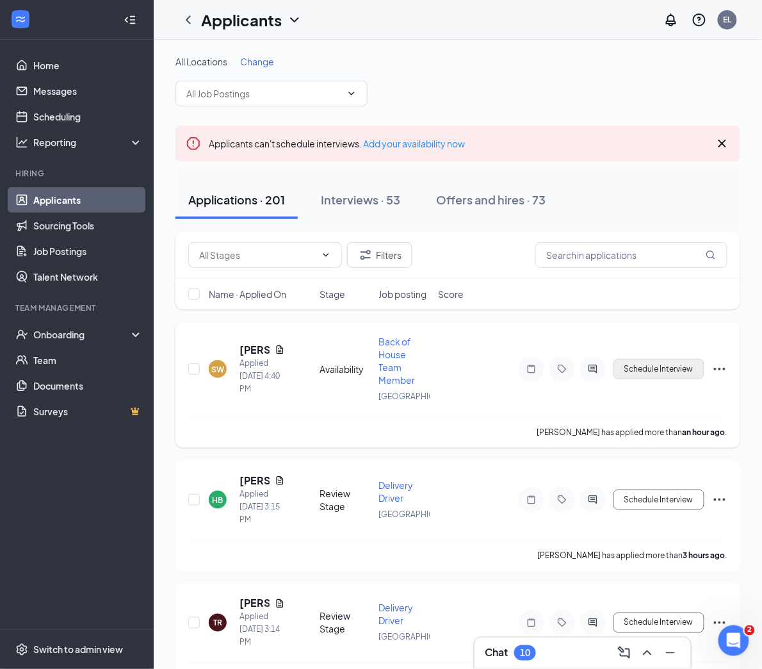
click at [656, 364] on button "Schedule Interview" at bounding box center [659, 369] width 91 height 20
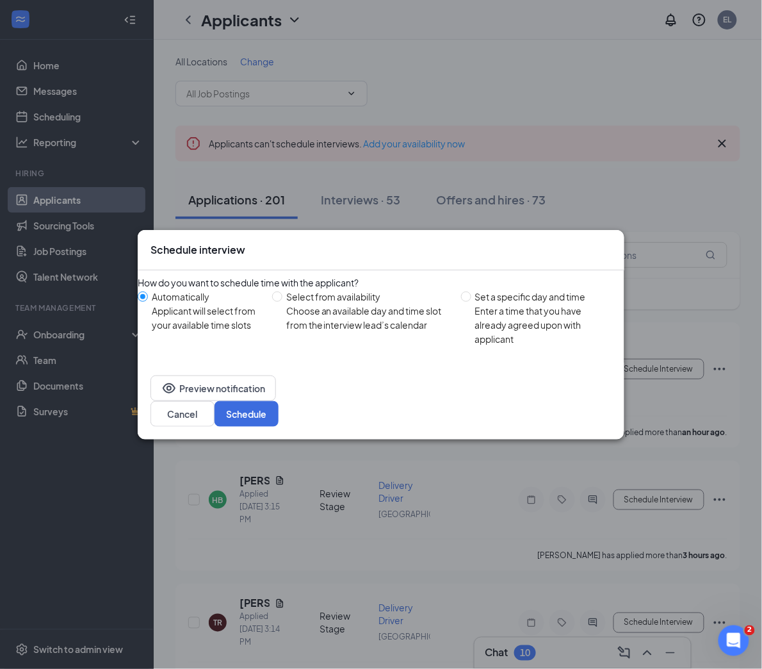
click at [612, 243] on icon "Cross" at bounding box center [612, 243] width 0 height 0
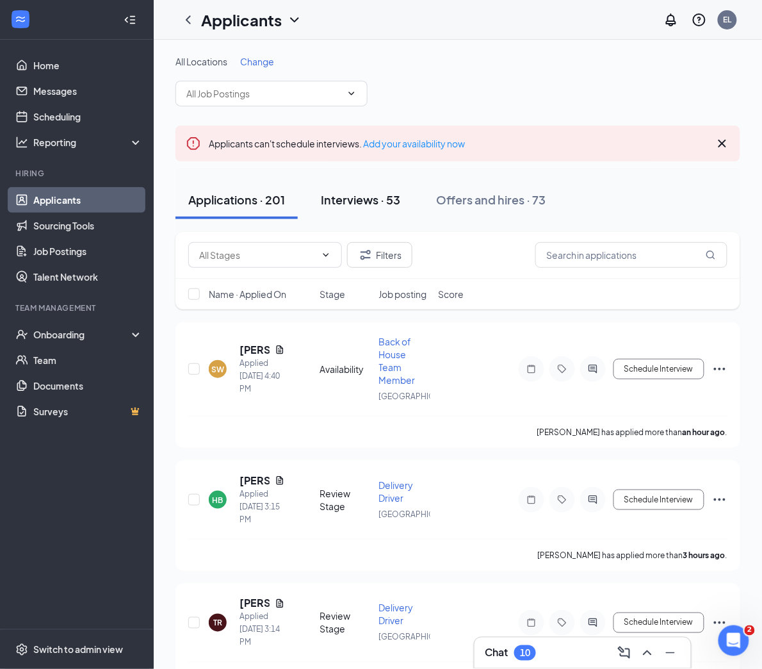
click at [383, 200] on div "Interviews · 53" at bounding box center [360, 199] width 79 height 16
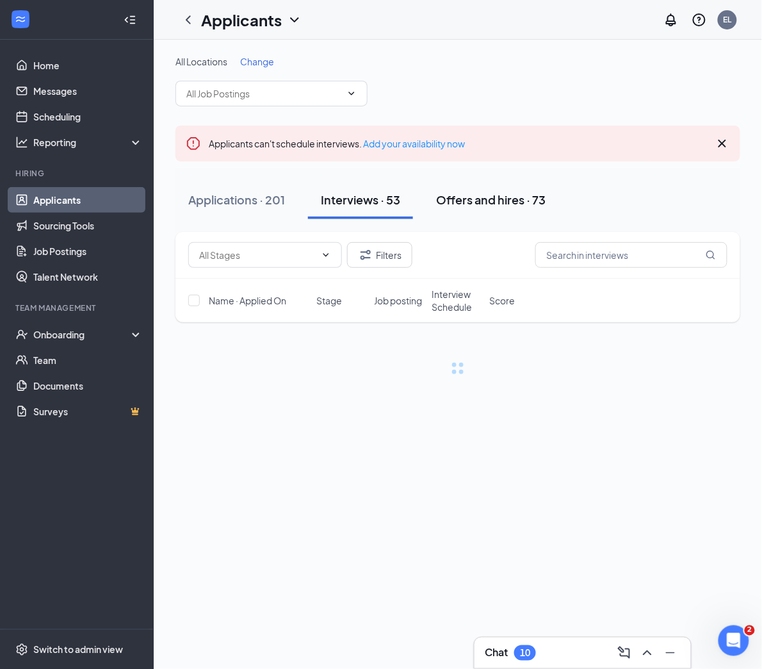
click at [480, 200] on div "Offers and hires · 73" at bounding box center [491, 199] width 110 height 16
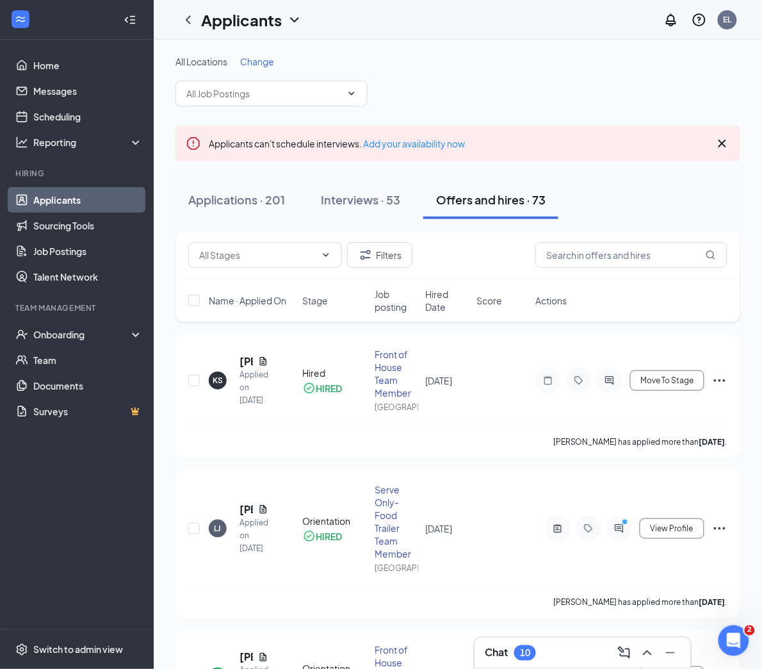
click at [92, 190] on link "Applicants" at bounding box center [88, 200] width 110 height 26
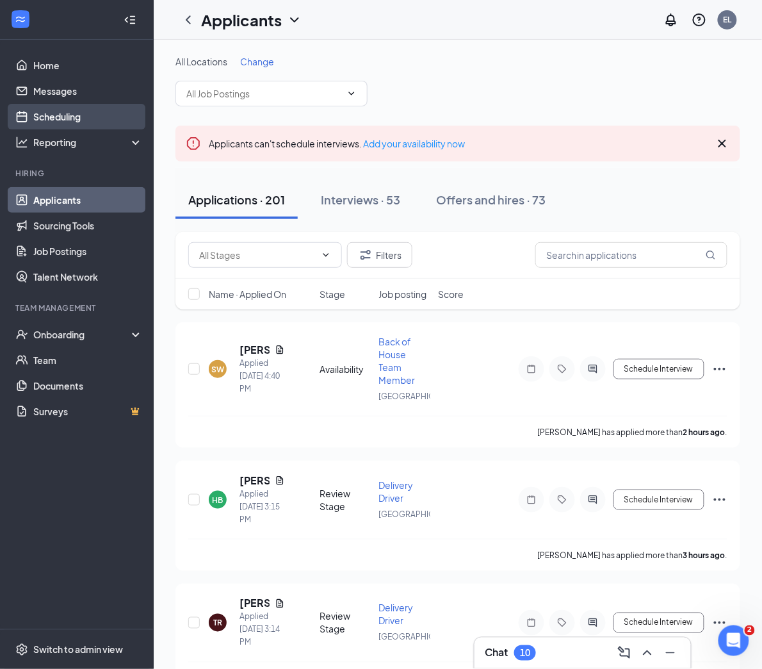
click at [75, 119] on link "Scheduling" at bounding box center [88, 117] width 110 height 26
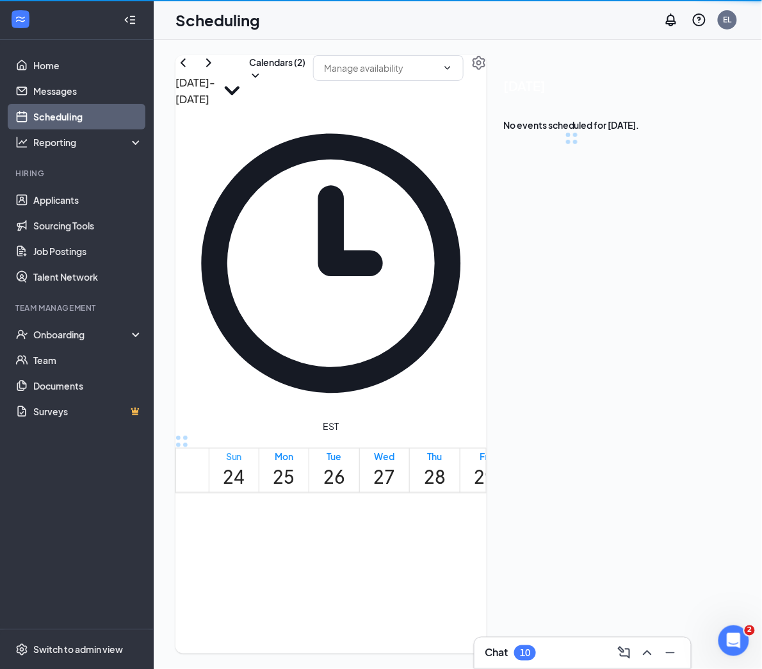
scroll to position [629, 0]
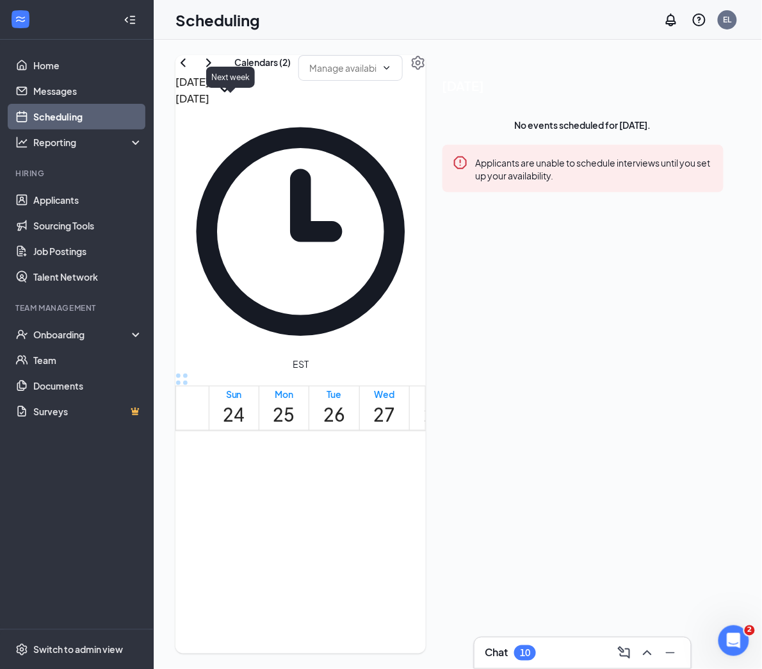
click at [216, 70] on icon "ChevronRight" at bounding box center [208, 62] width 15 height 15
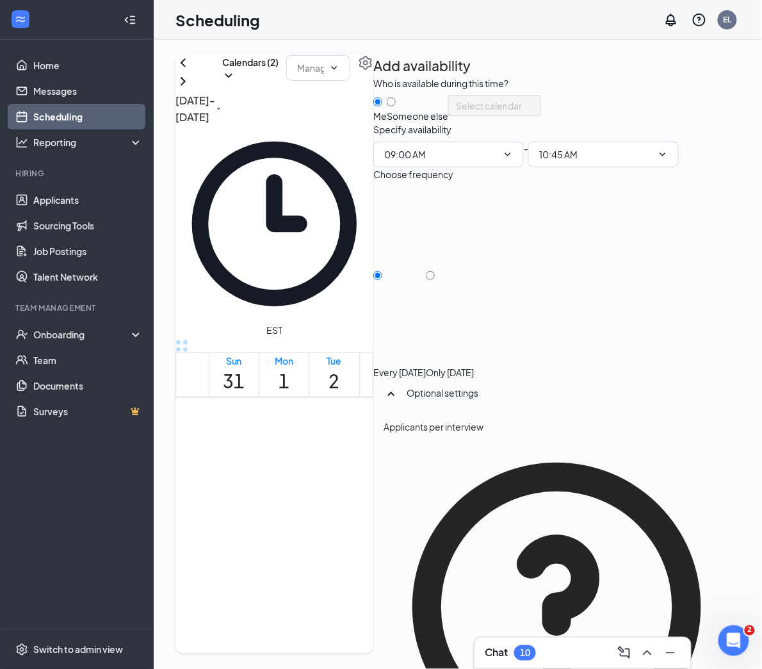
scroll to position [0, 92]
click at [575, 386] on div "Optional settings" at bounding box center [568, 392] width 323 height 13
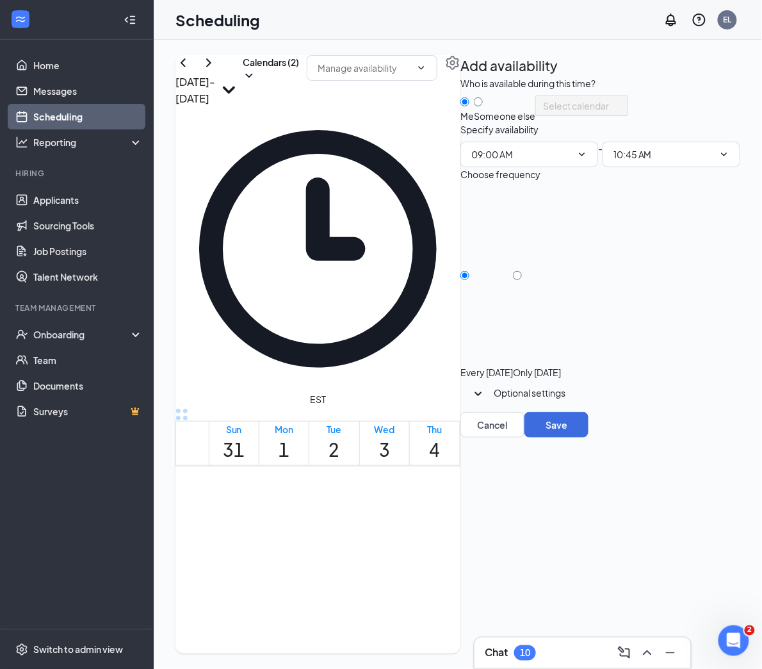
click at [575, 386] on div "Optional settings" at bounding box center [612, 392] width 236 height 13
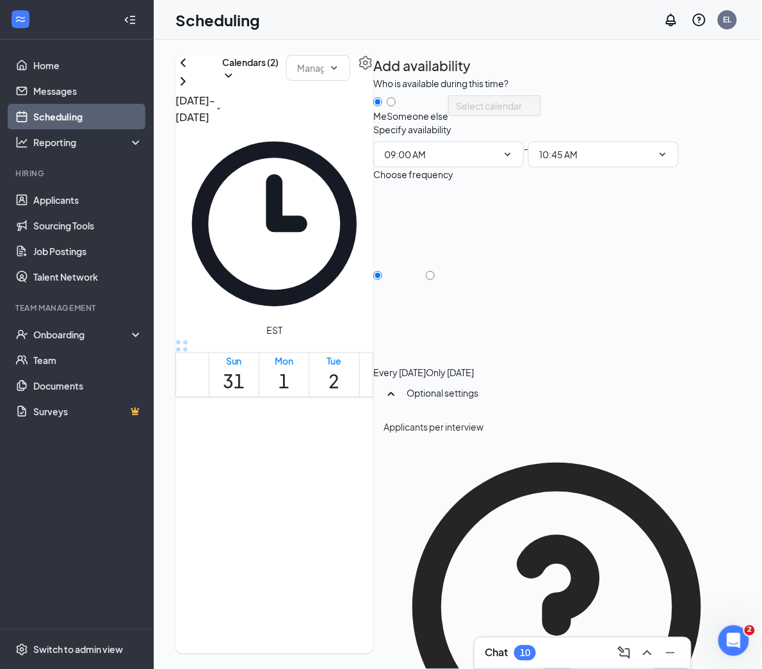
checkbox input "true"
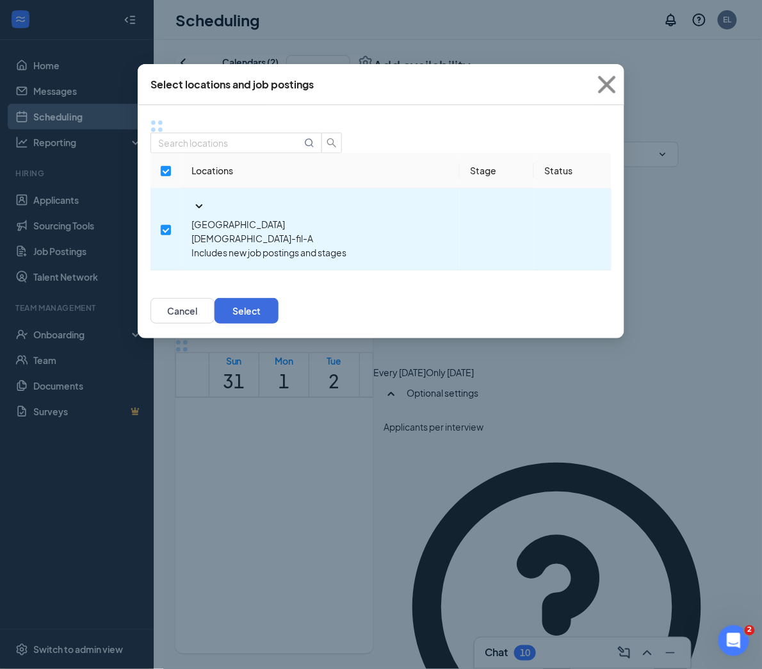
scroll to position [0, 0]
click at [279, 298] on button "Select" at bounding box center [247, 311] width 64 height 26
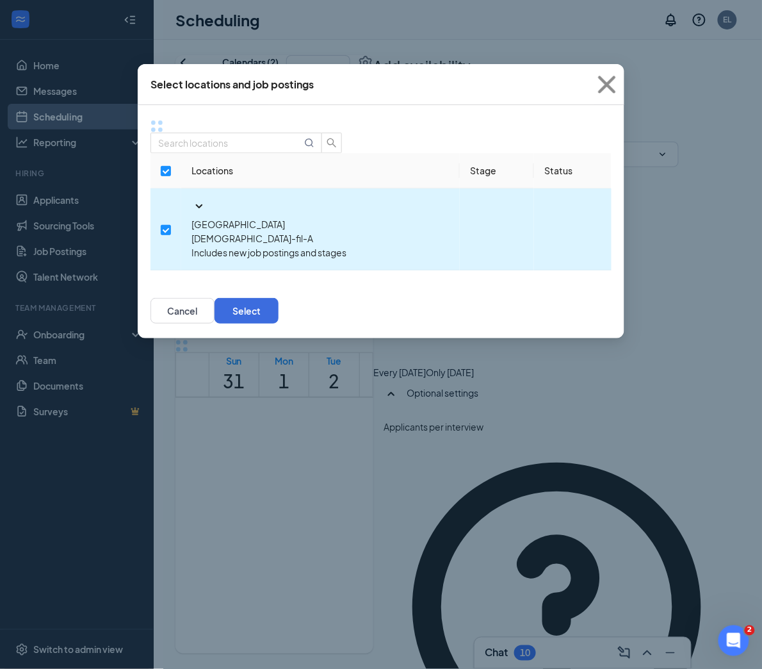
click at [373, 193] on td "Palm Coast [DEMOGRAPHIC_DATA]-fil-A Includes new job postings and stages" at bounding box center [320, 229] width 279 height 82
click at [191, 199] on icon "SmallChevronDown" at bounding box center [198, 206] width 15 height 15
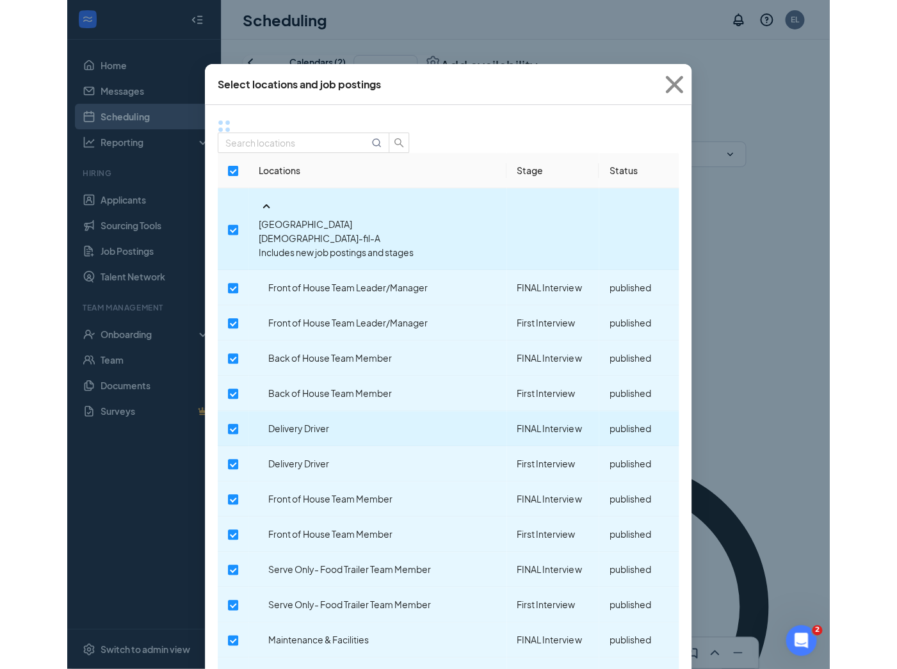
scroll to position [99, 0]
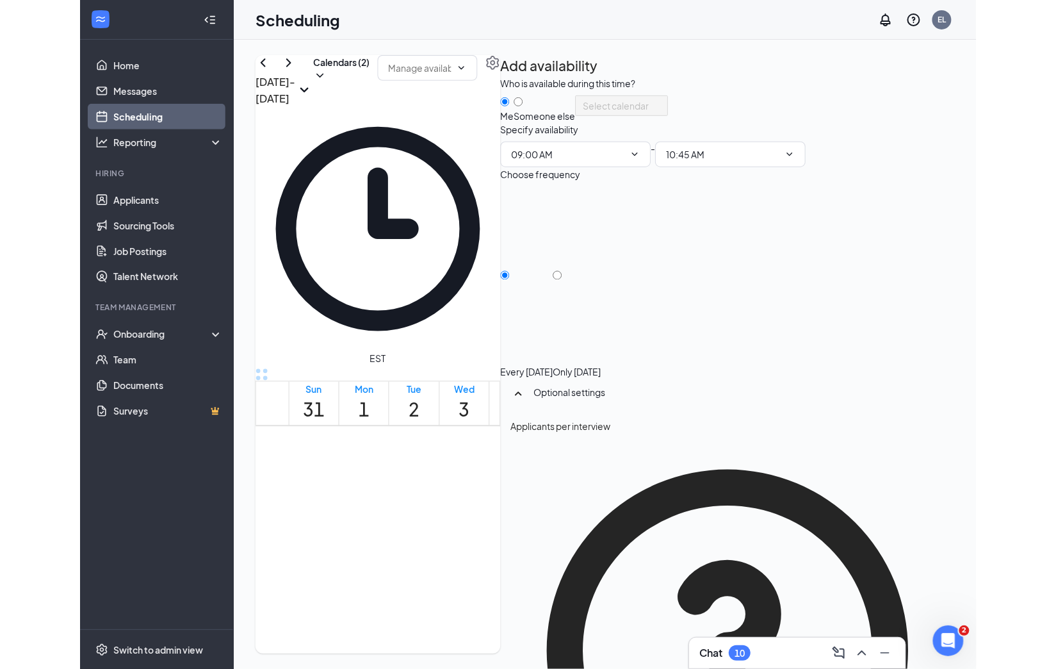
scroll to position [0, 0]
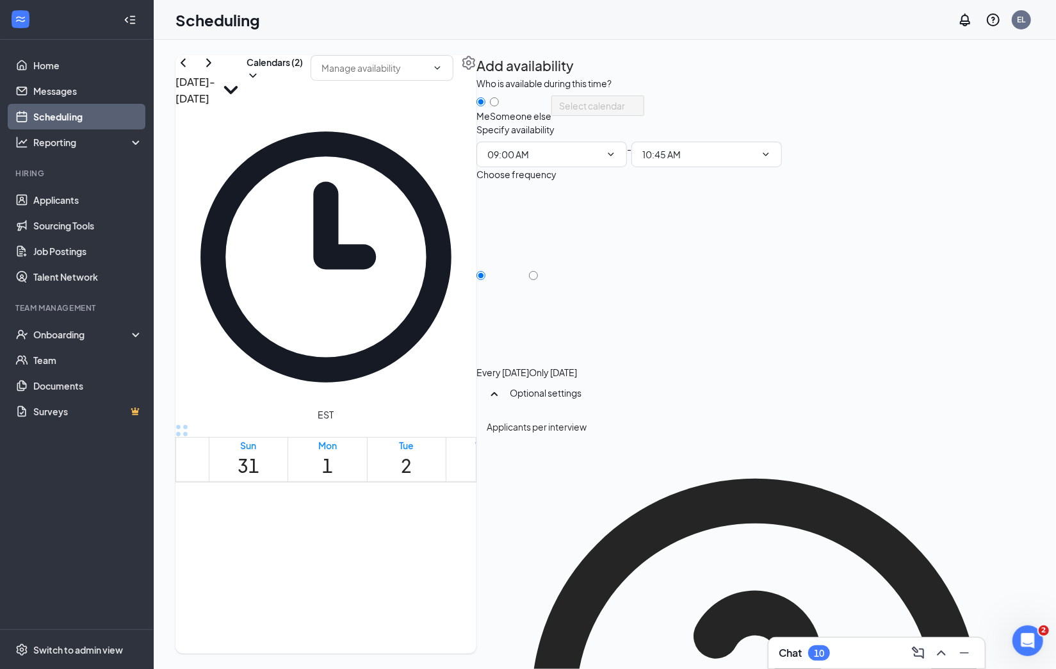
click at [592, 592] on div "9:00-10:45 AM" at bounding box center [564, 671] width 73 height 158
type input "09:00 AM"
type input "12:00 PM"
click at [593, 592] on div "9:00 AM-12:00 PM" at bounding box center [564, 671] width 73 height 158
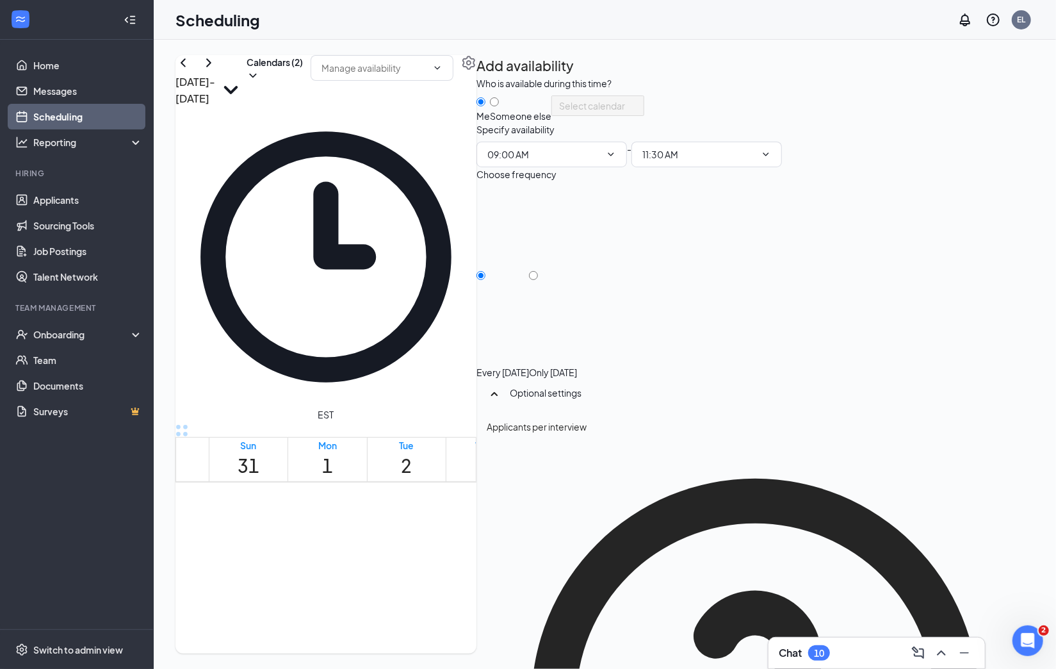
checkbox input "true"
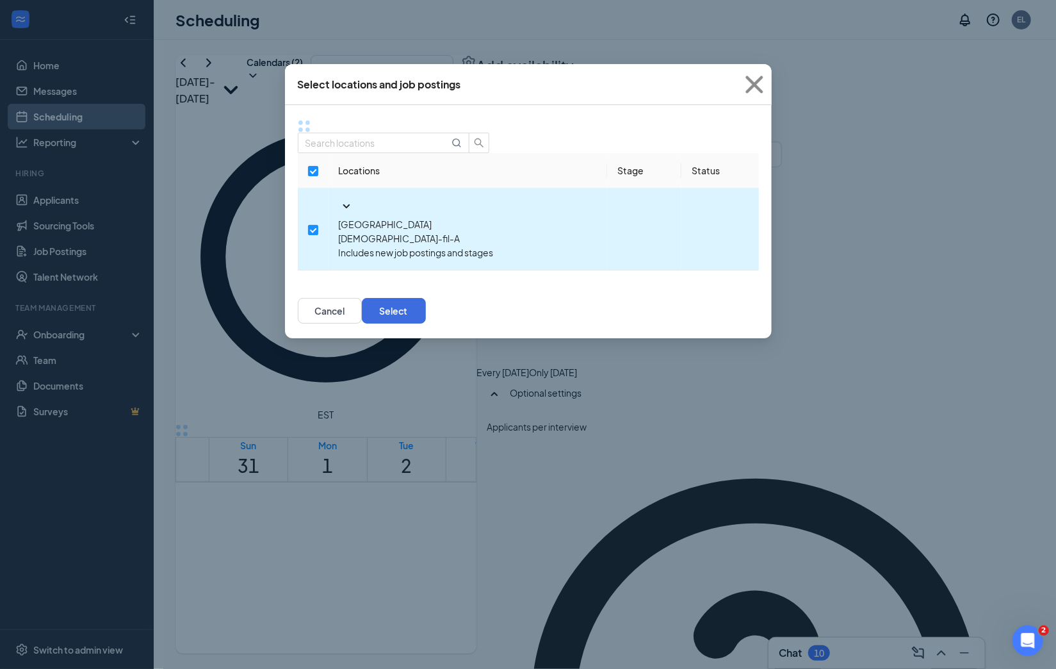
click at [339, 199] on icon "SmallChevronDown" at bounding box center [346, 206] width 15 height 15
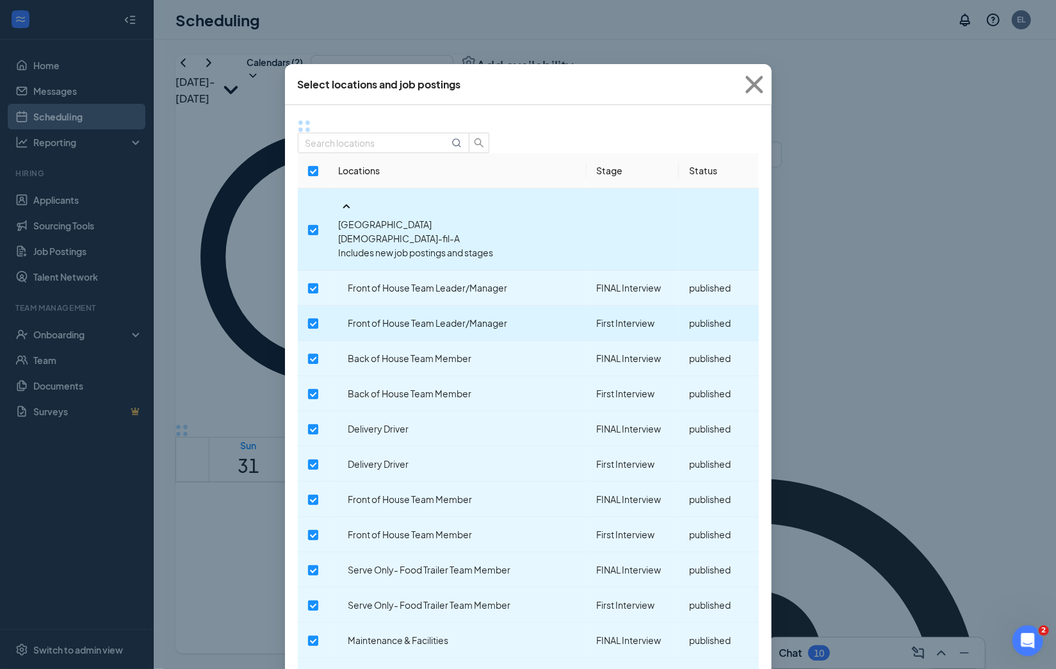
click at [318, 318] on input "checkbox" at bounding box center [313, 323] width 10 height 10
checkbox input "true"
checkbox input "false"
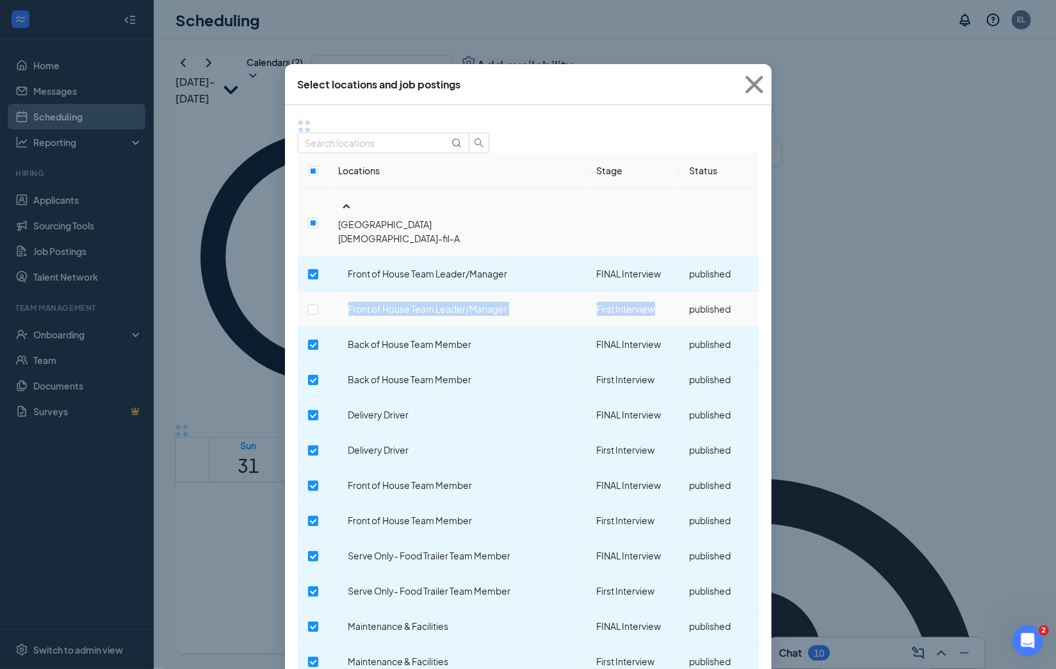
drag, startPoint x: 606, startPoint y: 259, endPoint x: 672, endPoint y: 264, distance: 66.9
click at [672, 291] on tr "Front of House Team Leader/Manager First Interview published" at bounding box center [528, 308] width 461 height 35
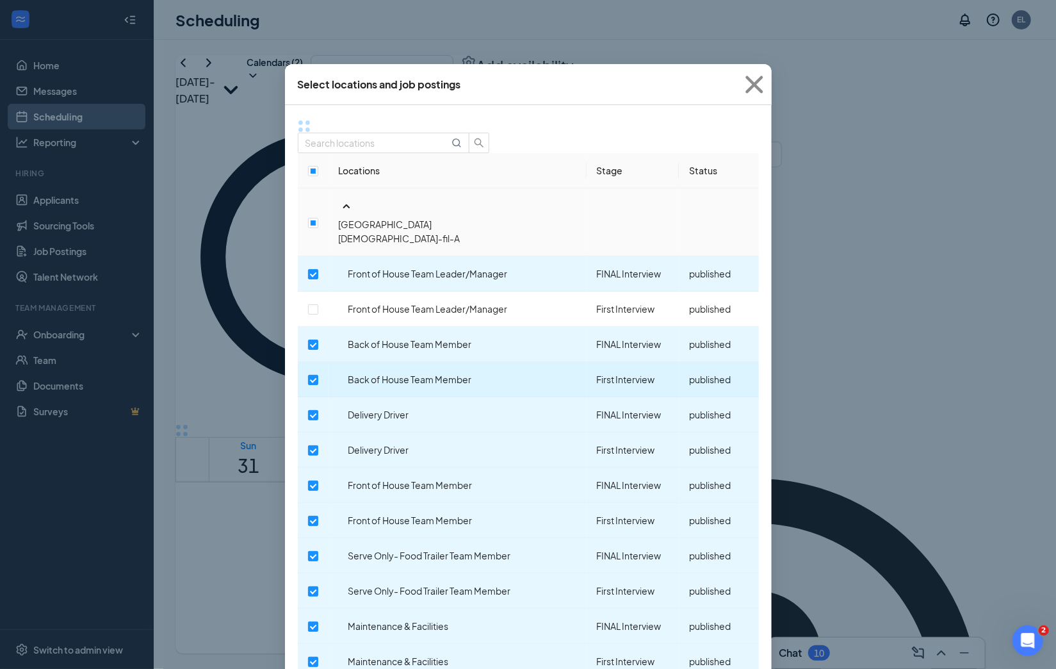
click at [413, 373] on span "Back of House Team Member" at bounding box center [410, 379] width 124 height 12
click at [318, 375] on input "checkbox" at bounding box center [313, 380] width 10 height 10
checkbox input "false"
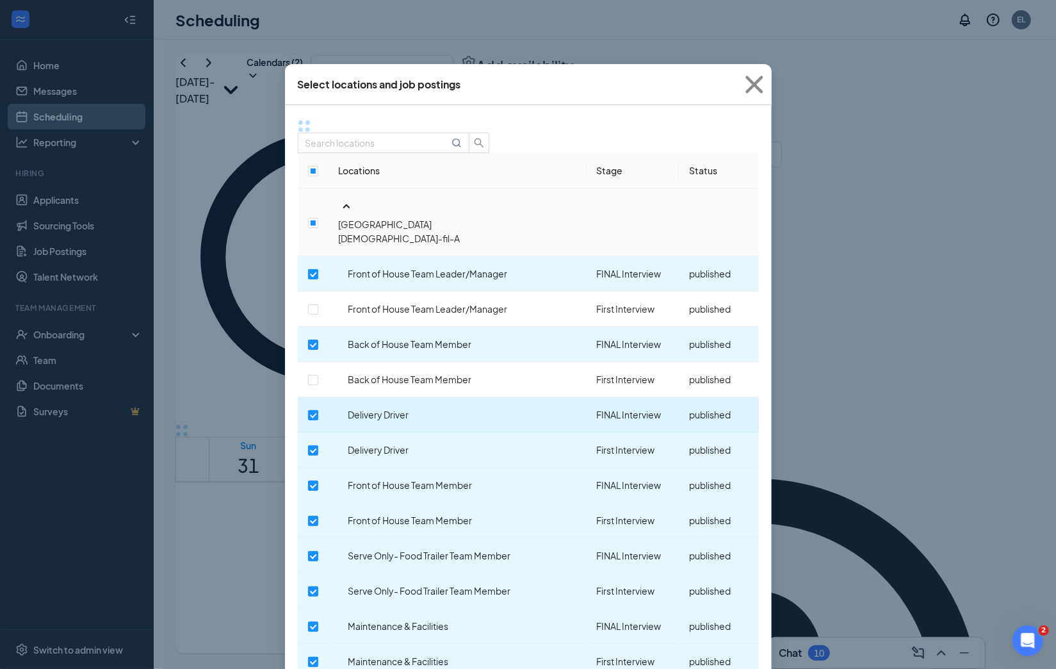
scroll to position [36, 0]
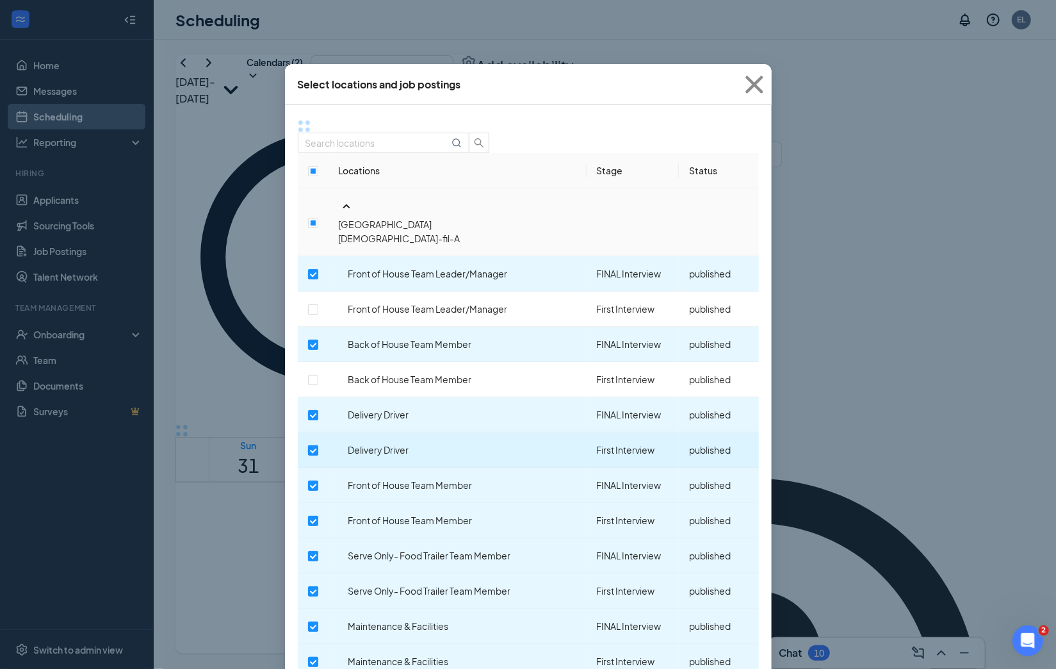
click at [318, 445] on input "checkbox" at bounding box center [313, 450] width 10 height 10
checkbox input "false"
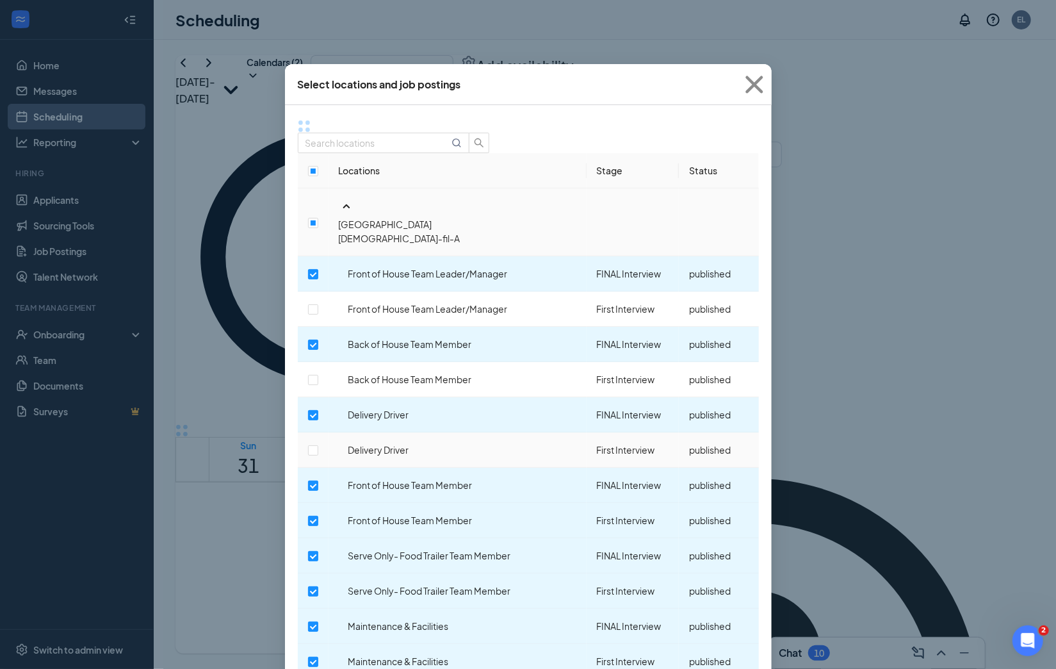
scroll to position [127, 0]
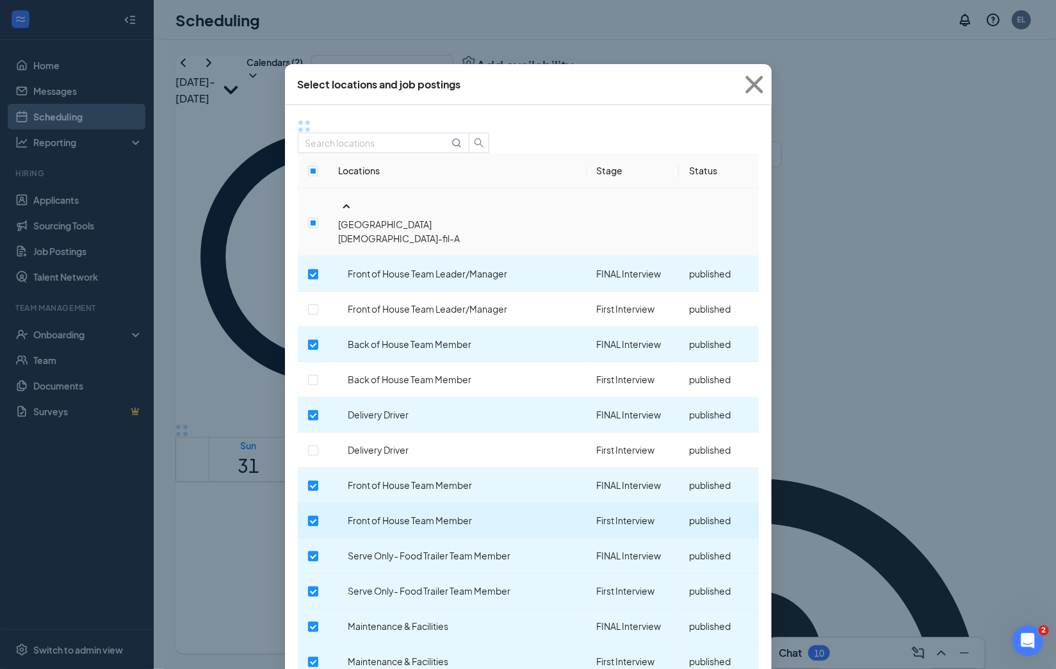
click at [318, 516] on input "checkbox" at bounding box center [313, 521] width 10 height 10
checkbox input "false"
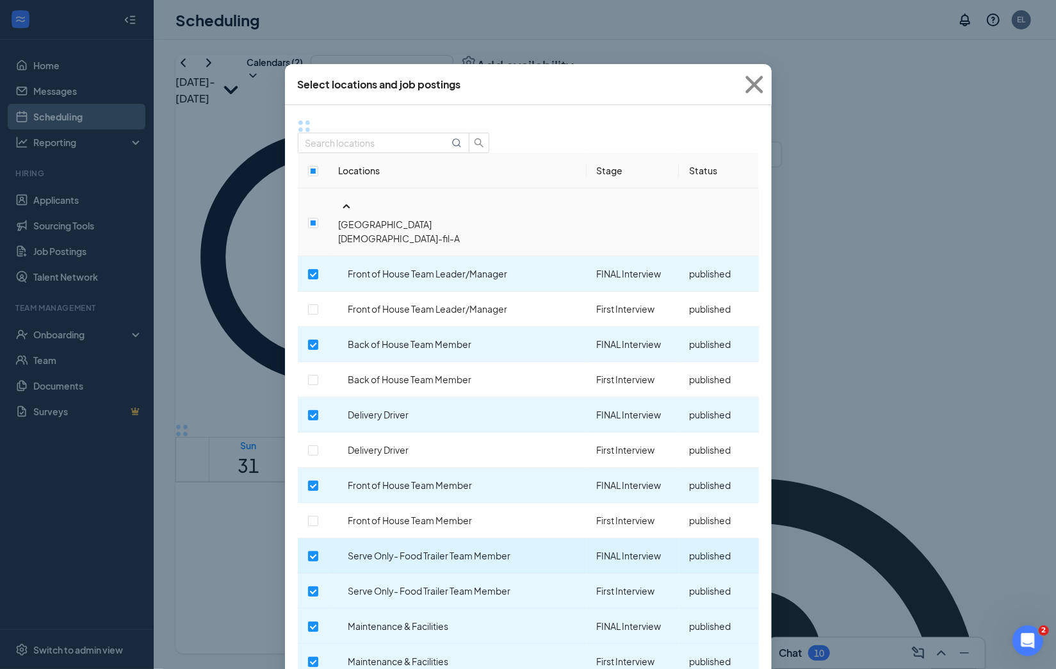
scroll to position [177, 0]
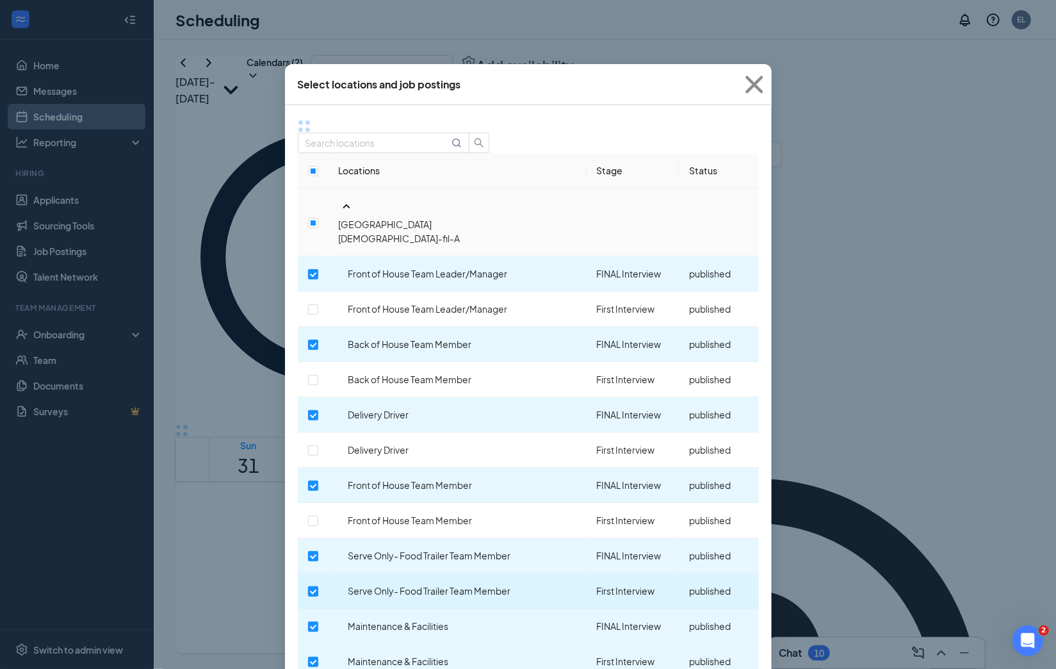
click at [318, 586] on input "checkbox" at bounding box center [313, 591] width 10 height 10
checkbox input "false"
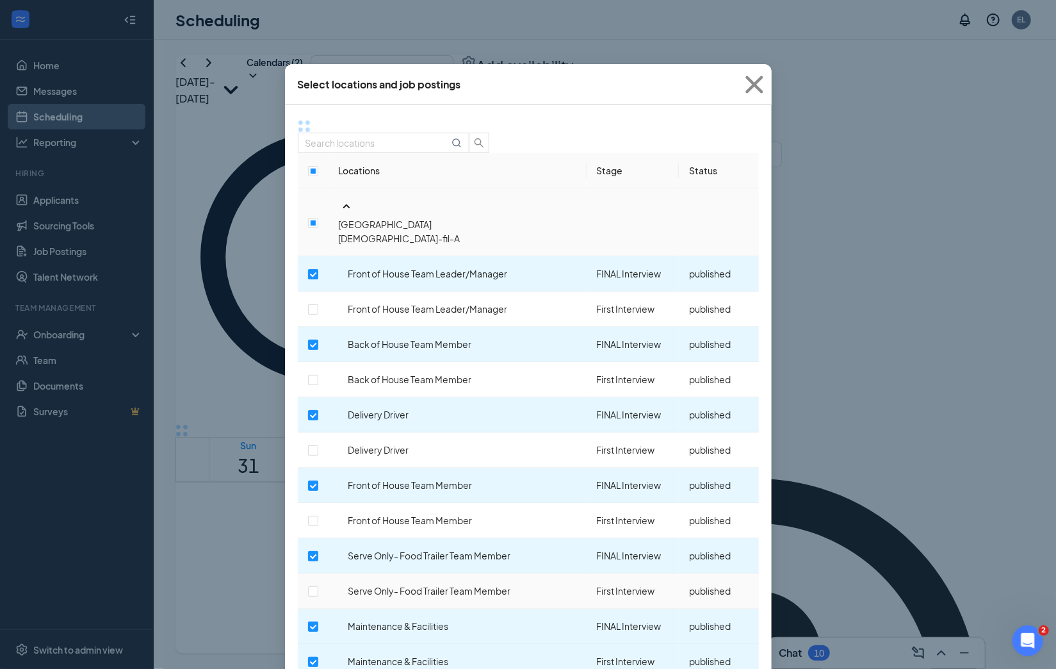
scroll to position [251, 0]
click at [318, 656] on input "checkbox" at bounding box center [313, 661] width 10 height 10
checkbox input "false"
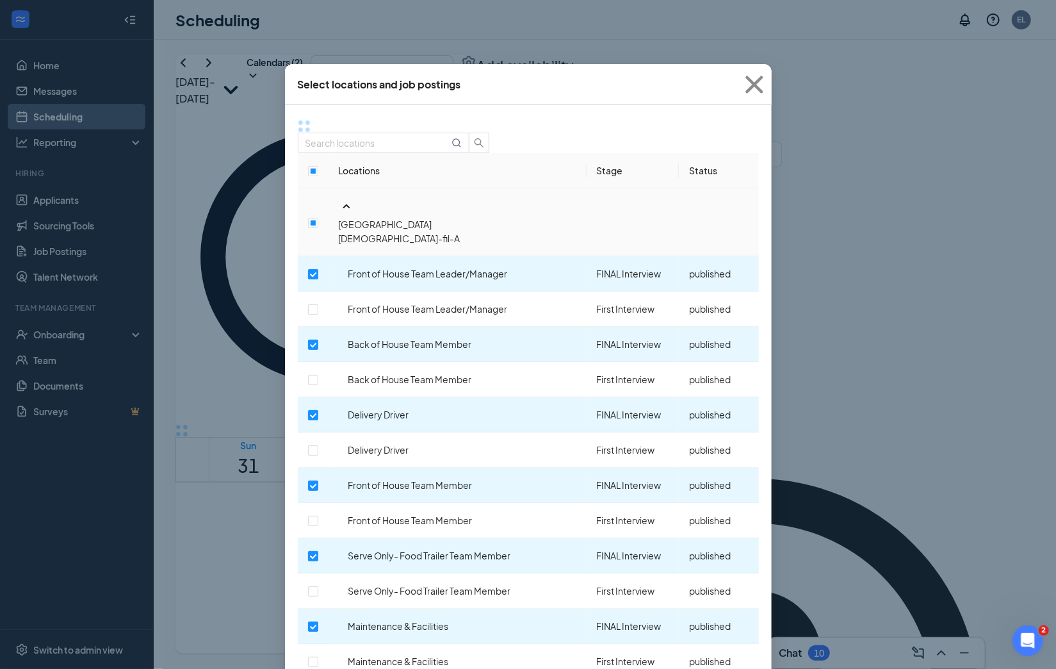
checkbox input "false"
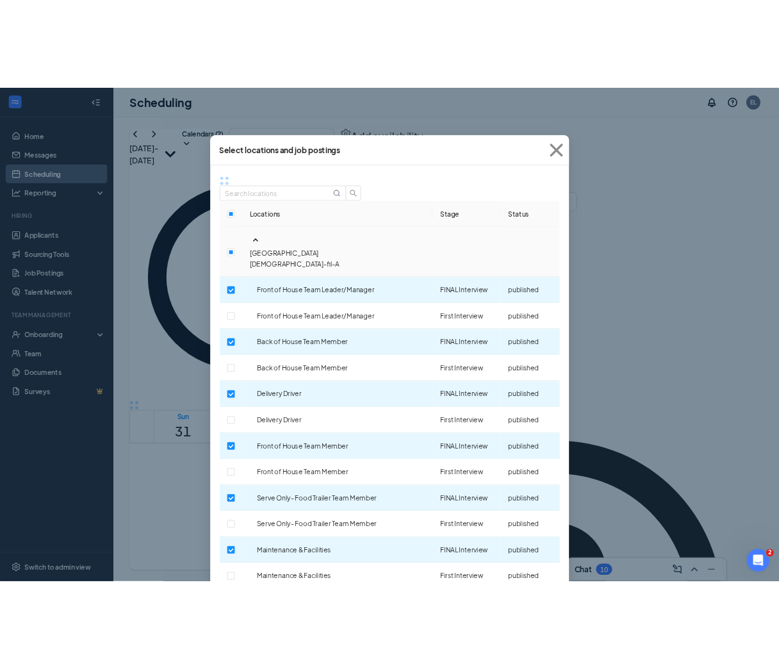
scroll to position [374, 0]
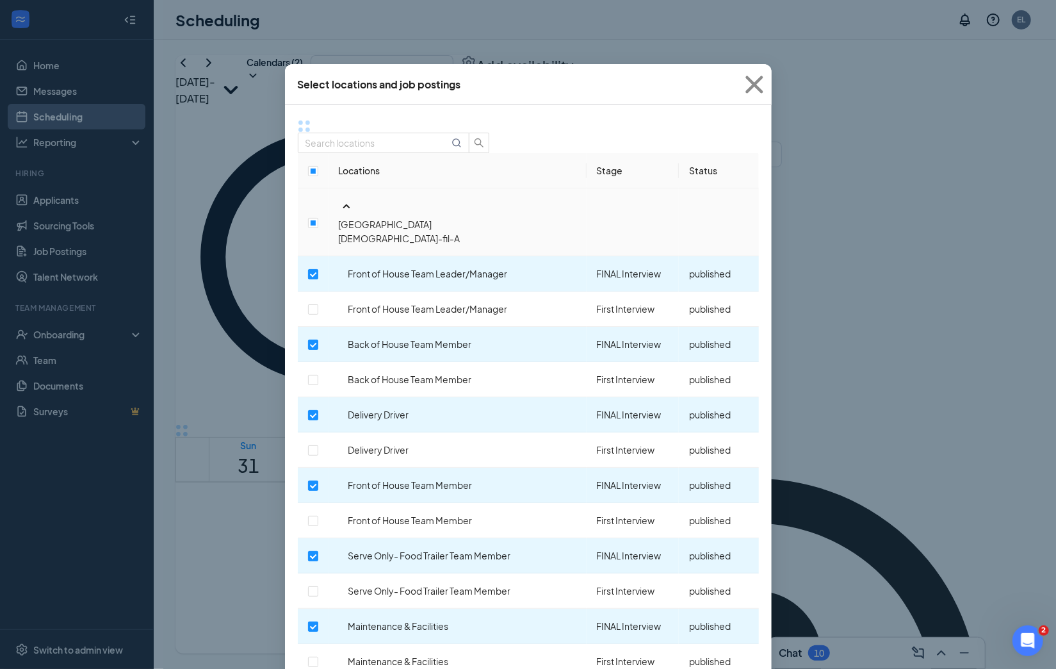
checkbox input "false"
